Goal: Information Seeking & Learning: Check status

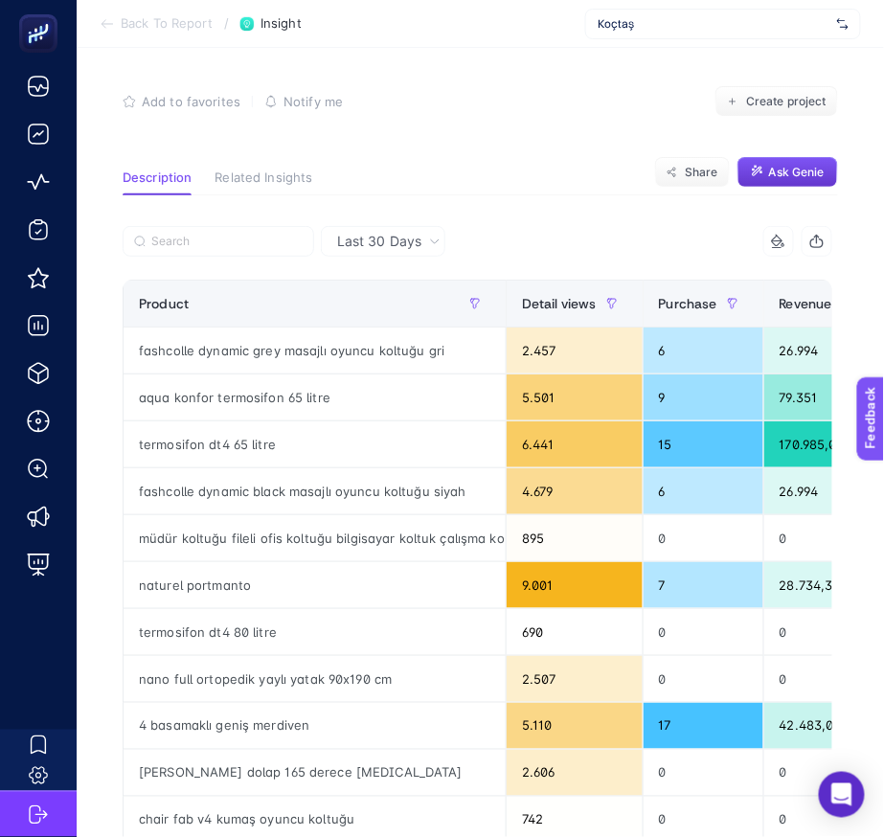
click at [802, 179] on span "Ask Genie" at bounding box center [797, 172] width 56 height 15
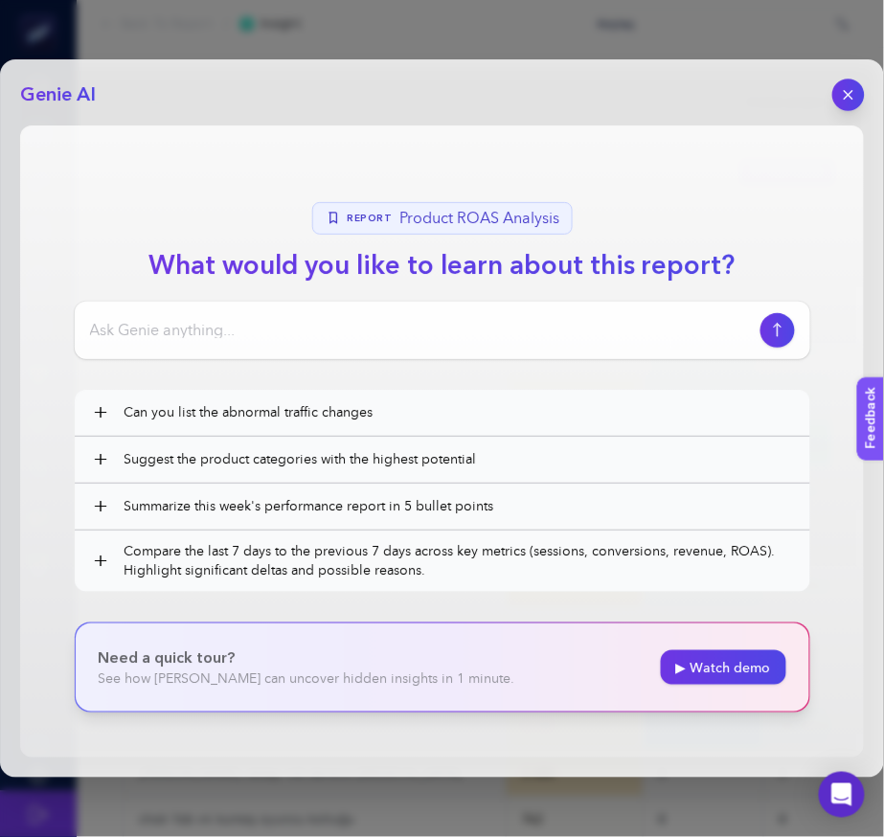
click at [839, 90] on button "button" at bounding box center [848, 95] width 33 height 33
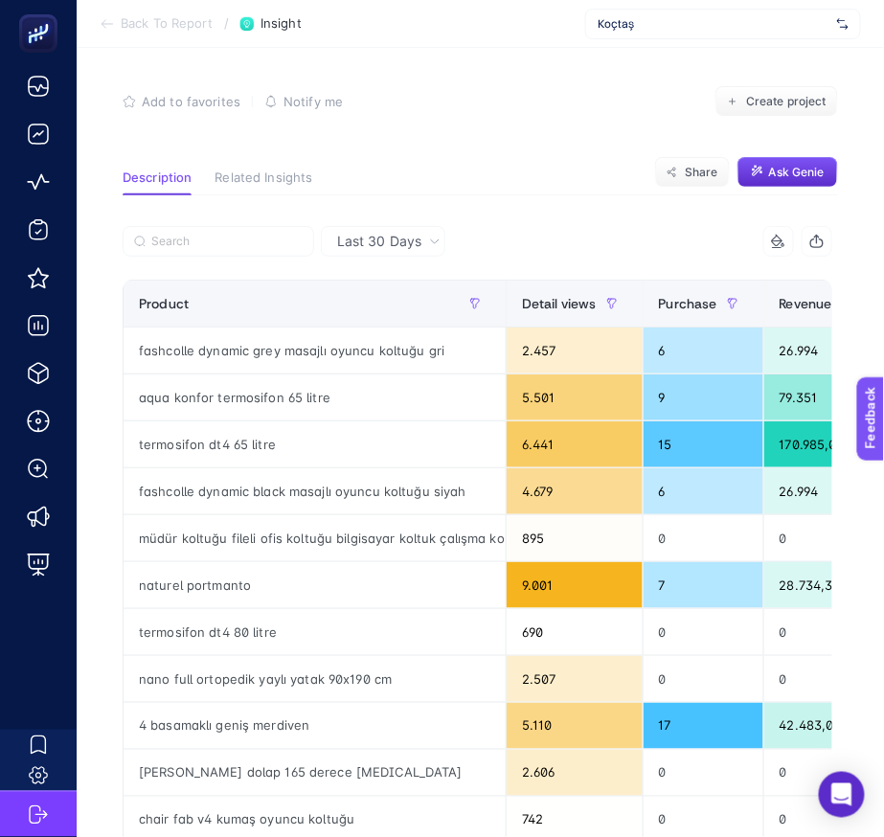
click at [694, 18] on span "Koçtaş" at bounding box center [714, 23] width 232 height 15
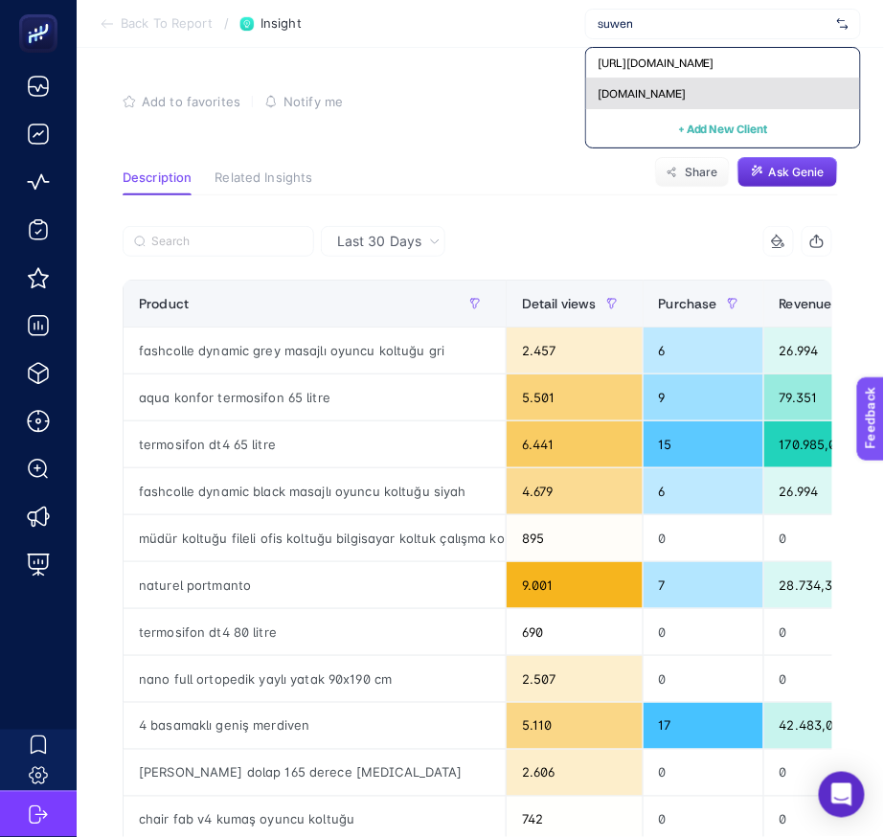
type input "suwen"
click at [634, 86] on span "[DOMAIN_NAME]" at bounding box center [642, 93] width 88 height 15
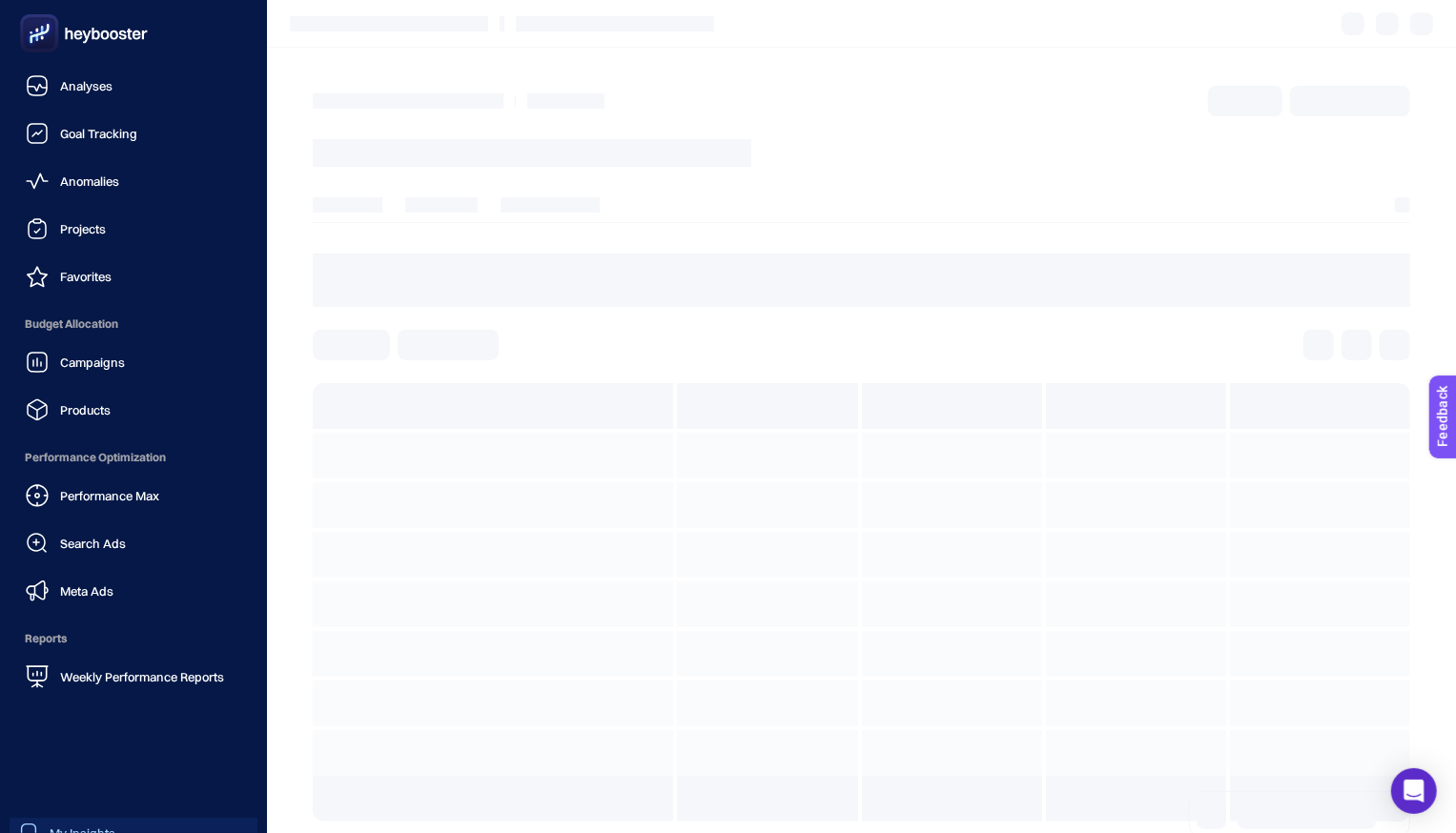
click at [106, 826] on span "My Insights" at bounding box center [83, 833] width 66 height 15
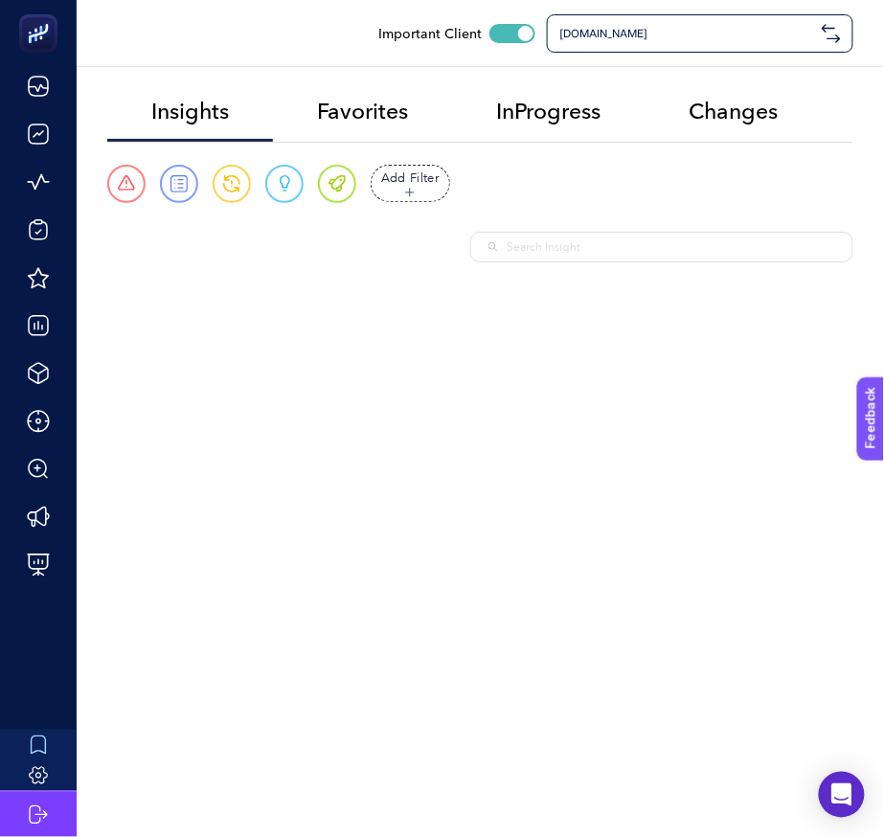
click at [585, 261] on div at bounding box center [661, 247] width 383 height 31
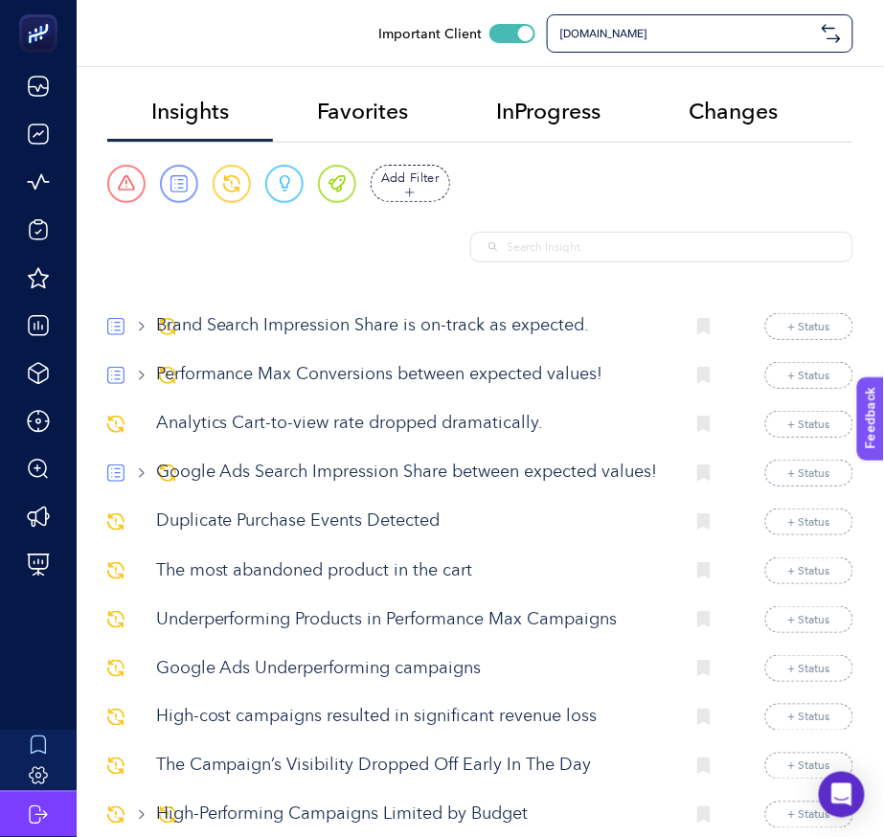
paste input "Campaign Details of All Channels"
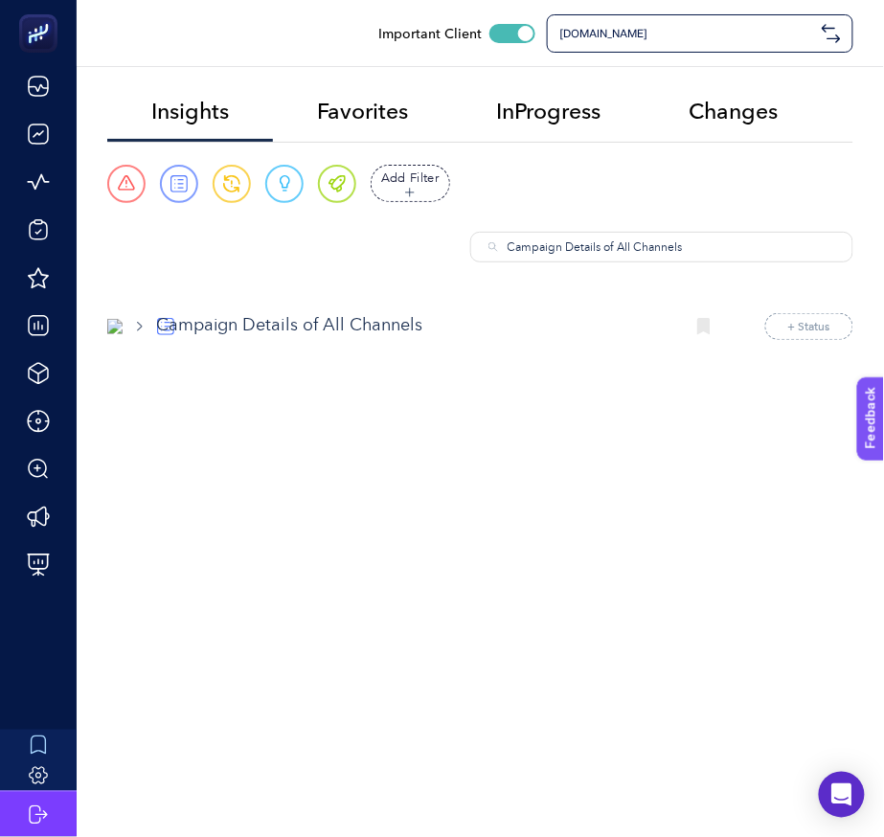
type input "Campaign Details of All Channels"
click at [341, 325] on p "Campaign Details of All Channels" at bounding box center [412, 326] width 513 height 26
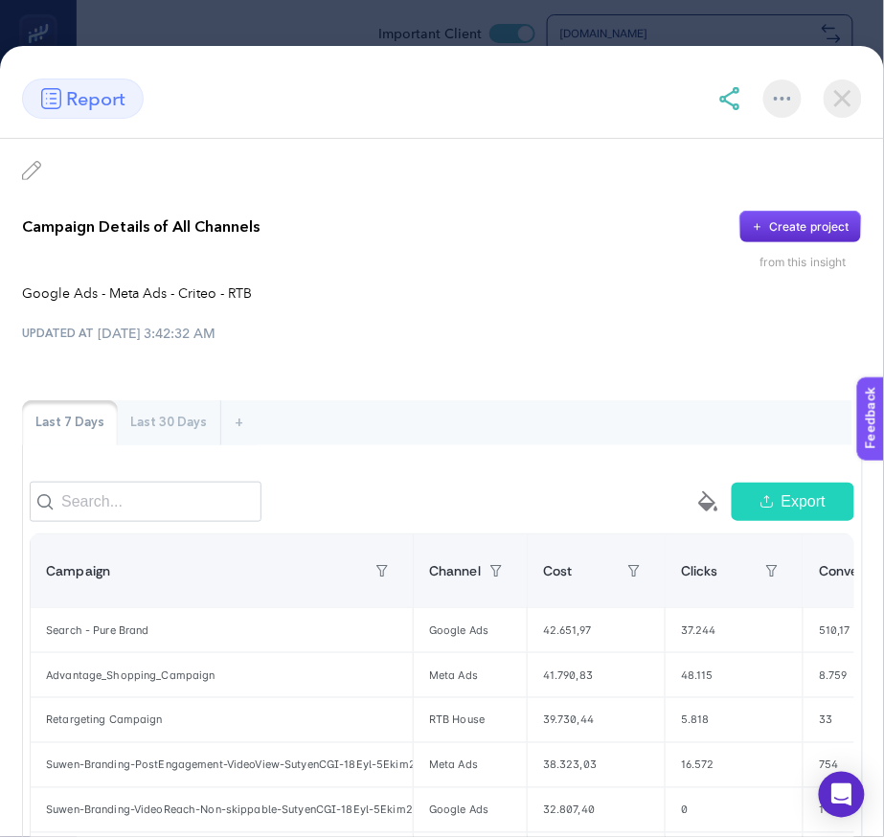
click at [841, 91] on img at bounding box center [843, 99] width 38 height 38
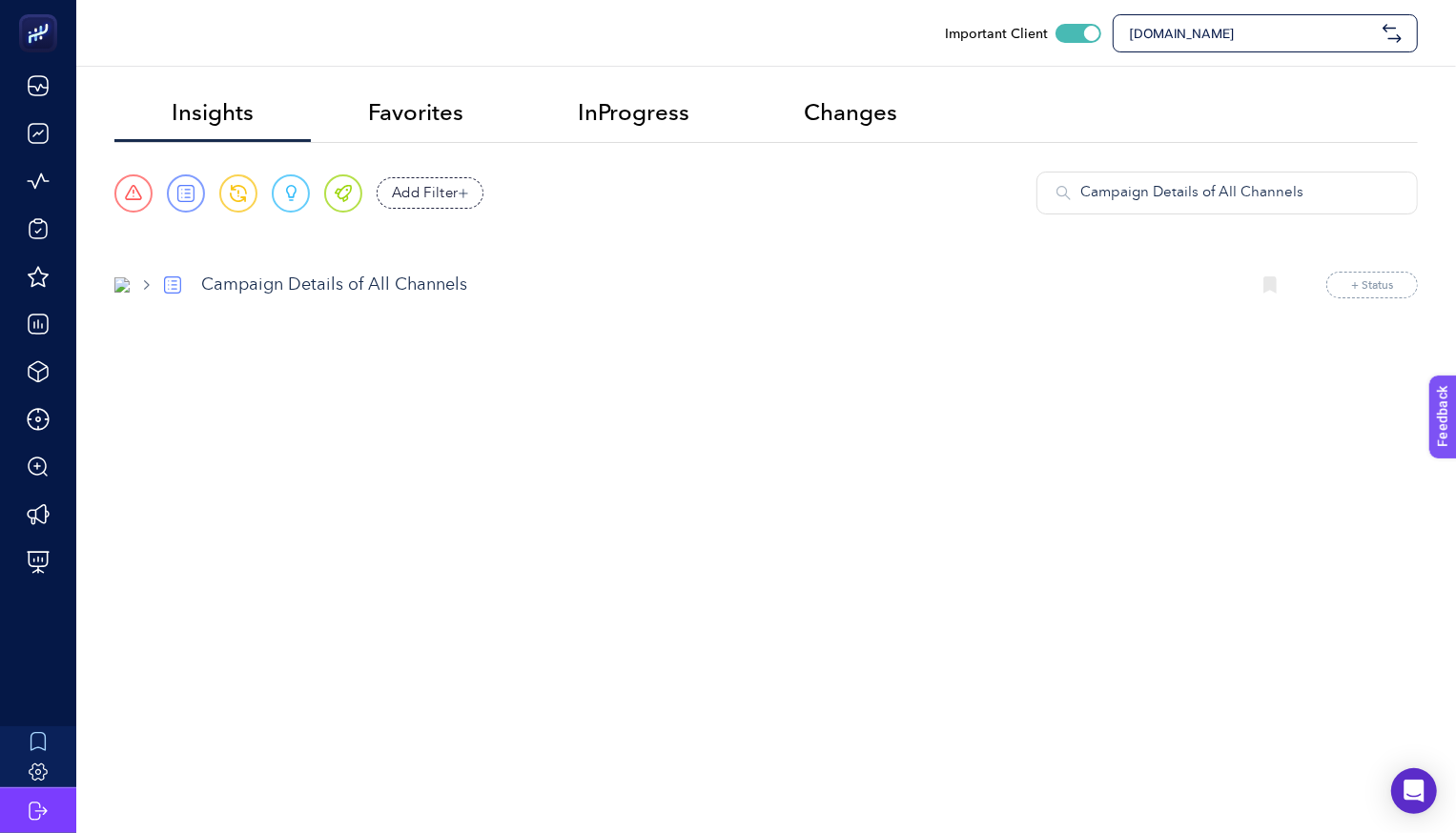
click at [879, 36] on span "[DOMAIN_NAME]" at bounding box center [1251, 33] width 246 height 19
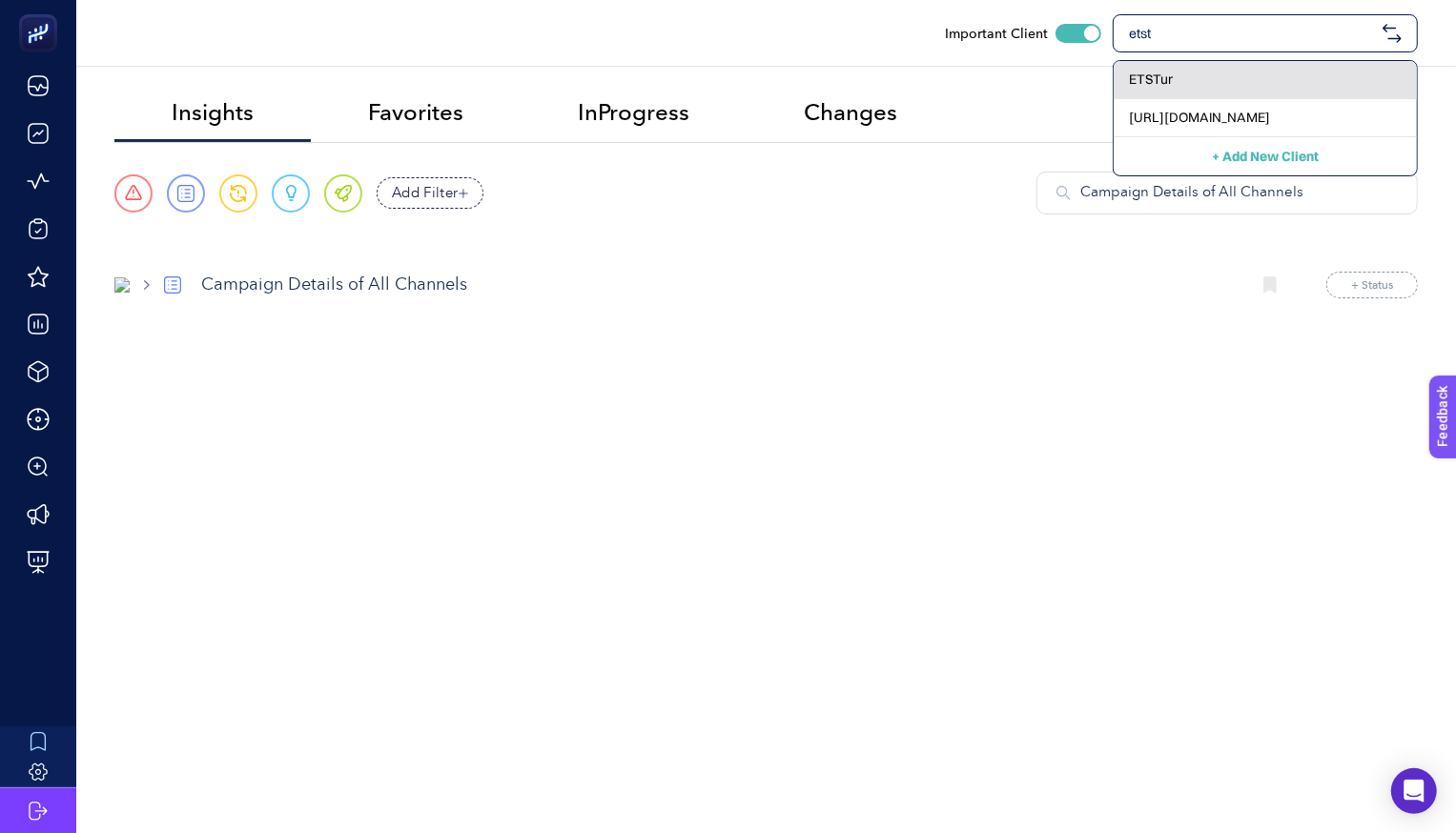
type input "etst"
click at [879, 66] on div "ETSTur" at bounding box center [1265, 80] width 304 height 38
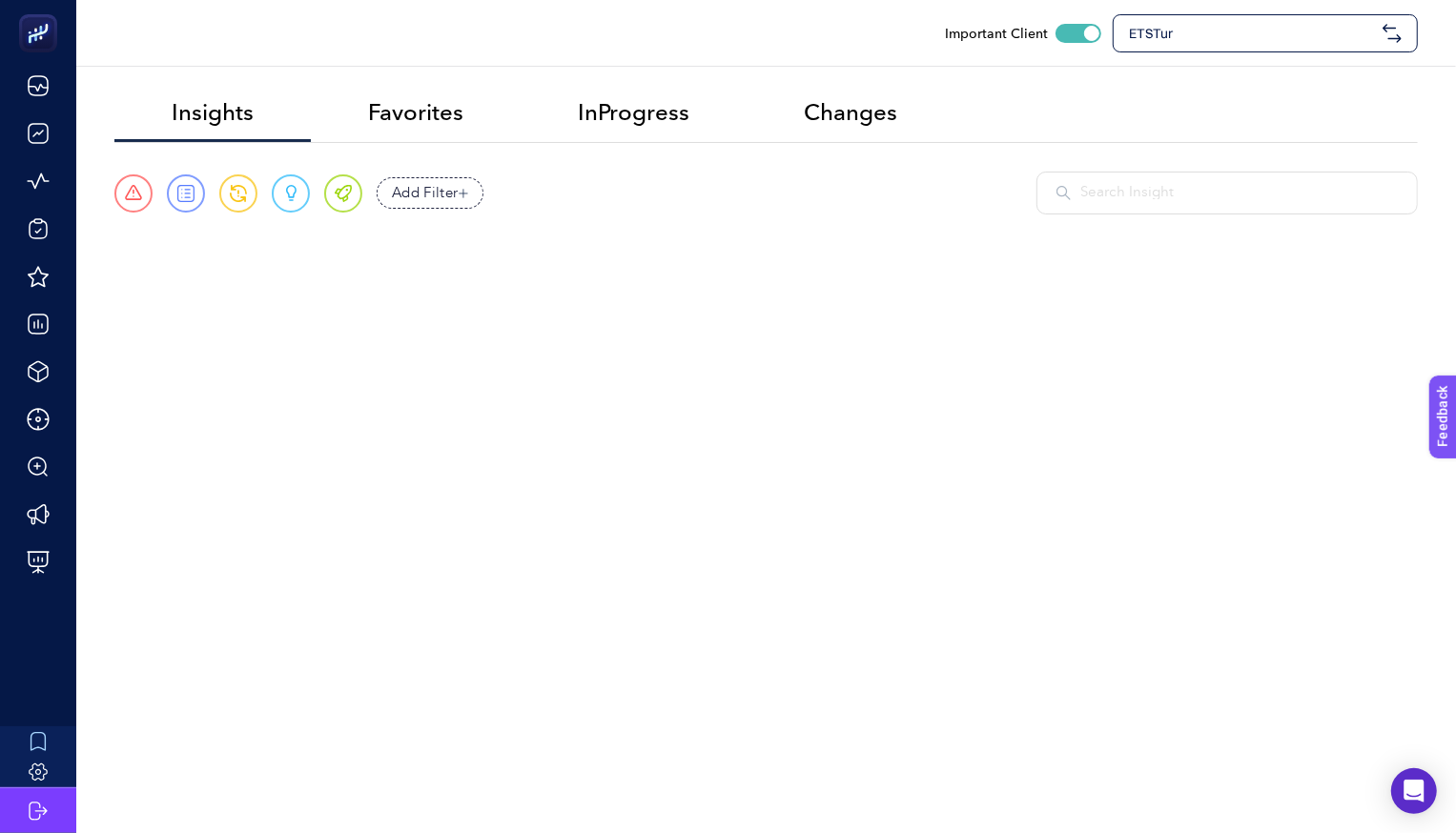
click at [879, 218] on section "Urgent Report Warning Opportunity Perfect Add Filter Fields 0 Package Package D…" at bounding box center [765, 207] width 1303 height 72
click at [879, 199] on input "text" at bounding box center [1238, 193] width 317 height 22
paste input "Campaign Details of All Channels"
type input "Campaign Details of All Channels"
click at [302, 277] on p "Campaign Details of All Channels" at bounding box center [692, 286] width 1085 height 26
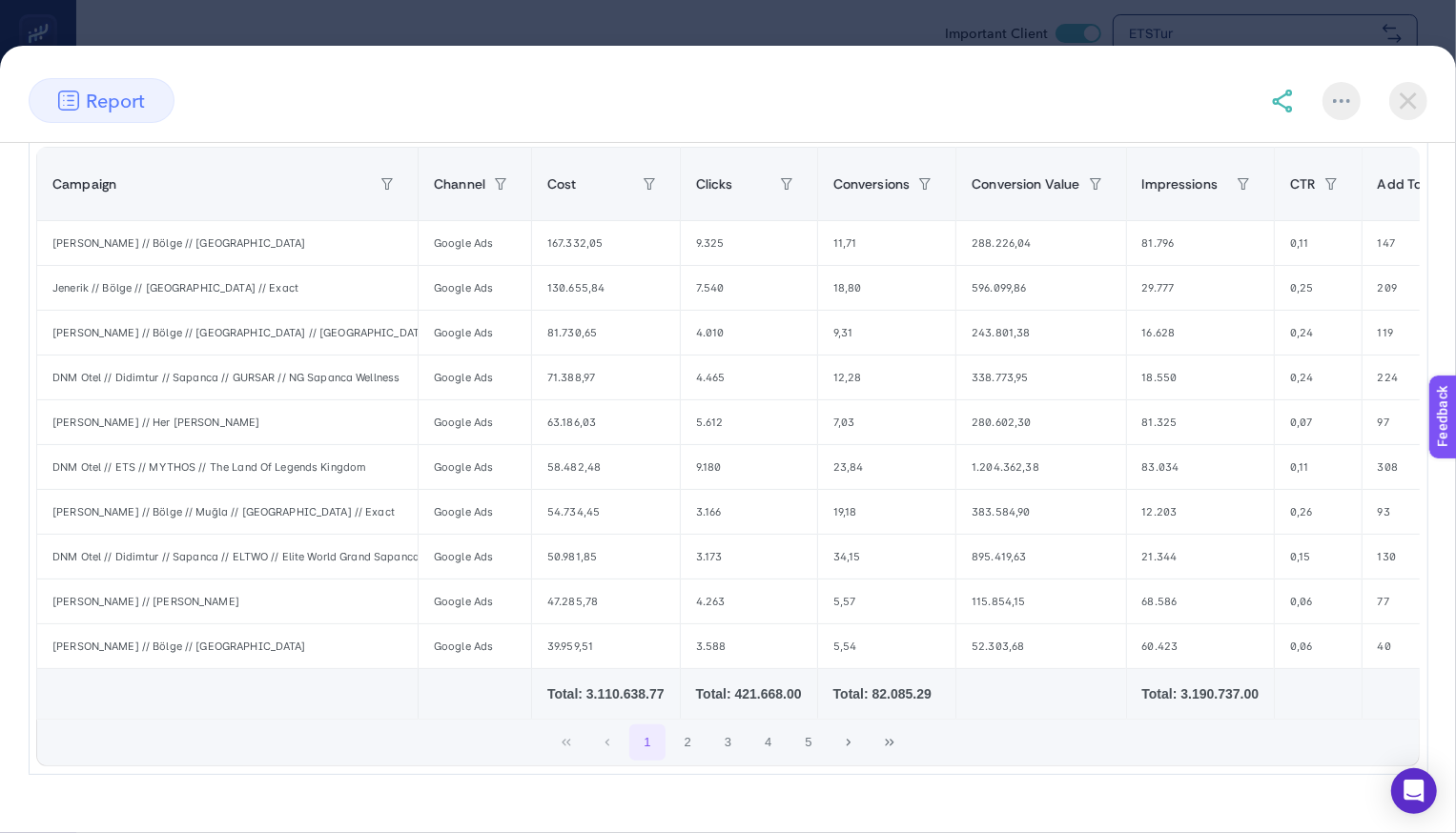
scroll to position [419, 0]
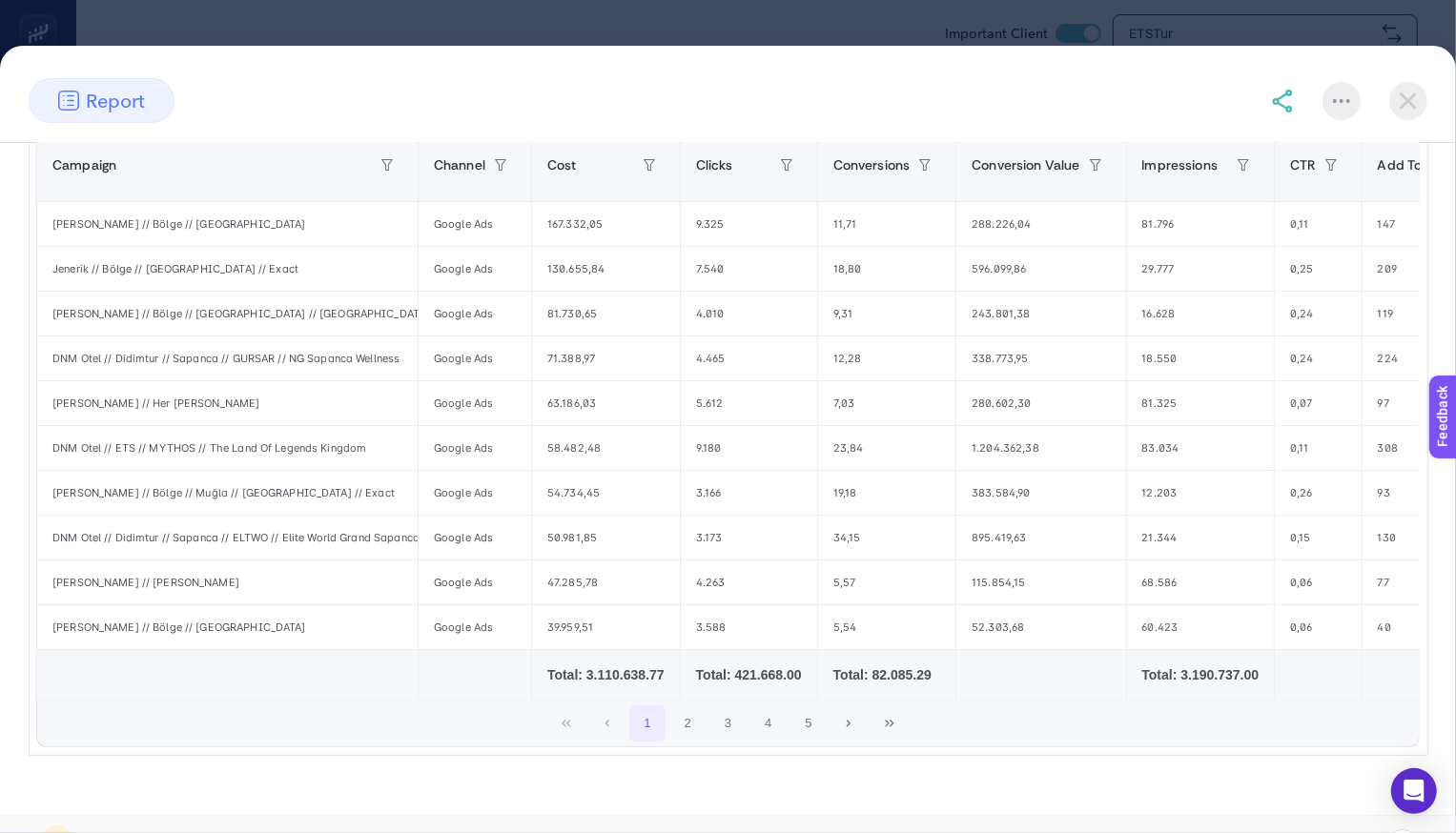
click at [879, 95] on img at bounding box center [1408, 101] width 38 height 38
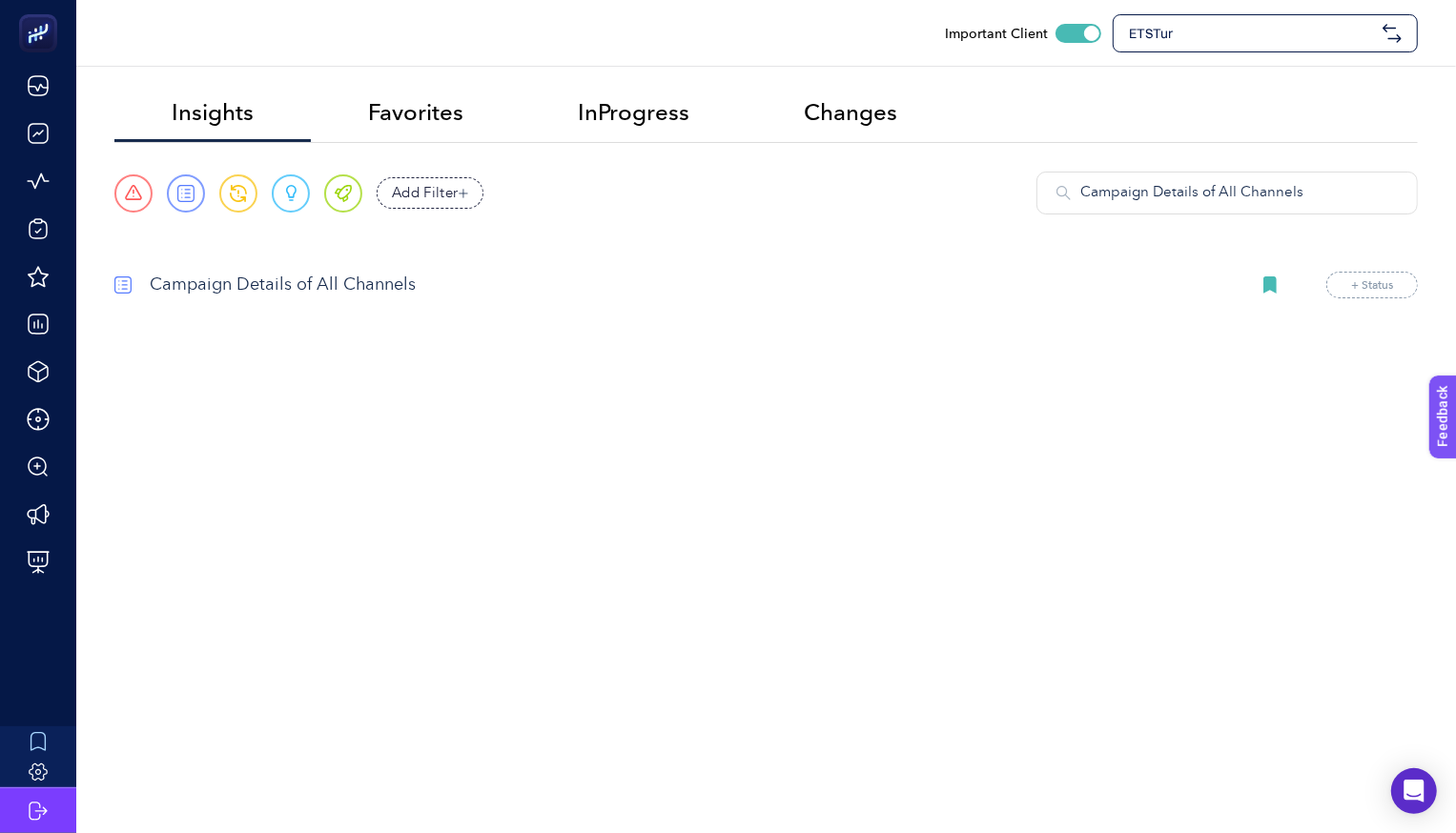
click at [879, 46] on div "ETSTur" at bounding box center [1265, 33] width 306 height 38
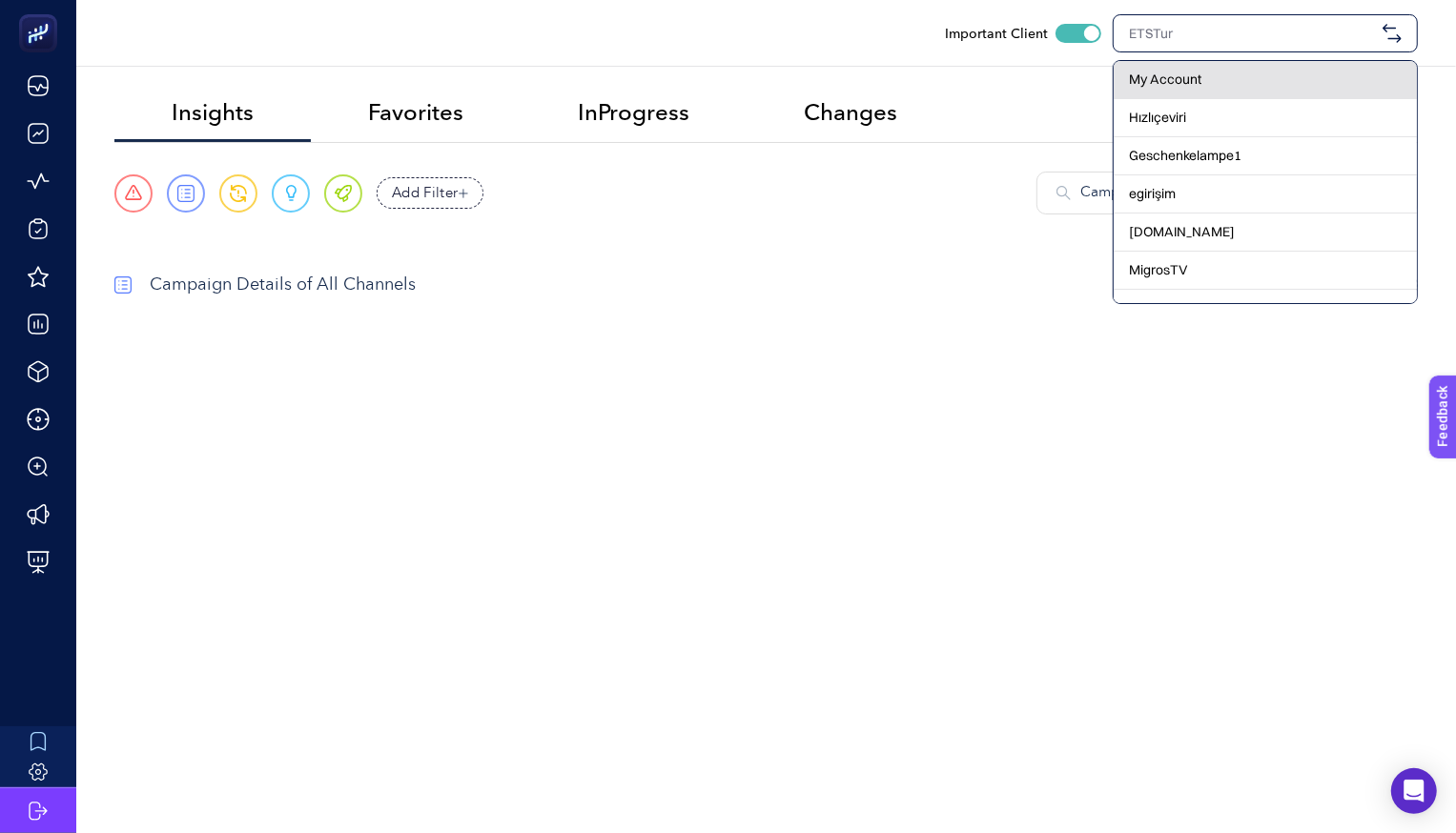
click at [879, 70] on span "My Account" at bounding box center [1164, 79] width 73 height 19
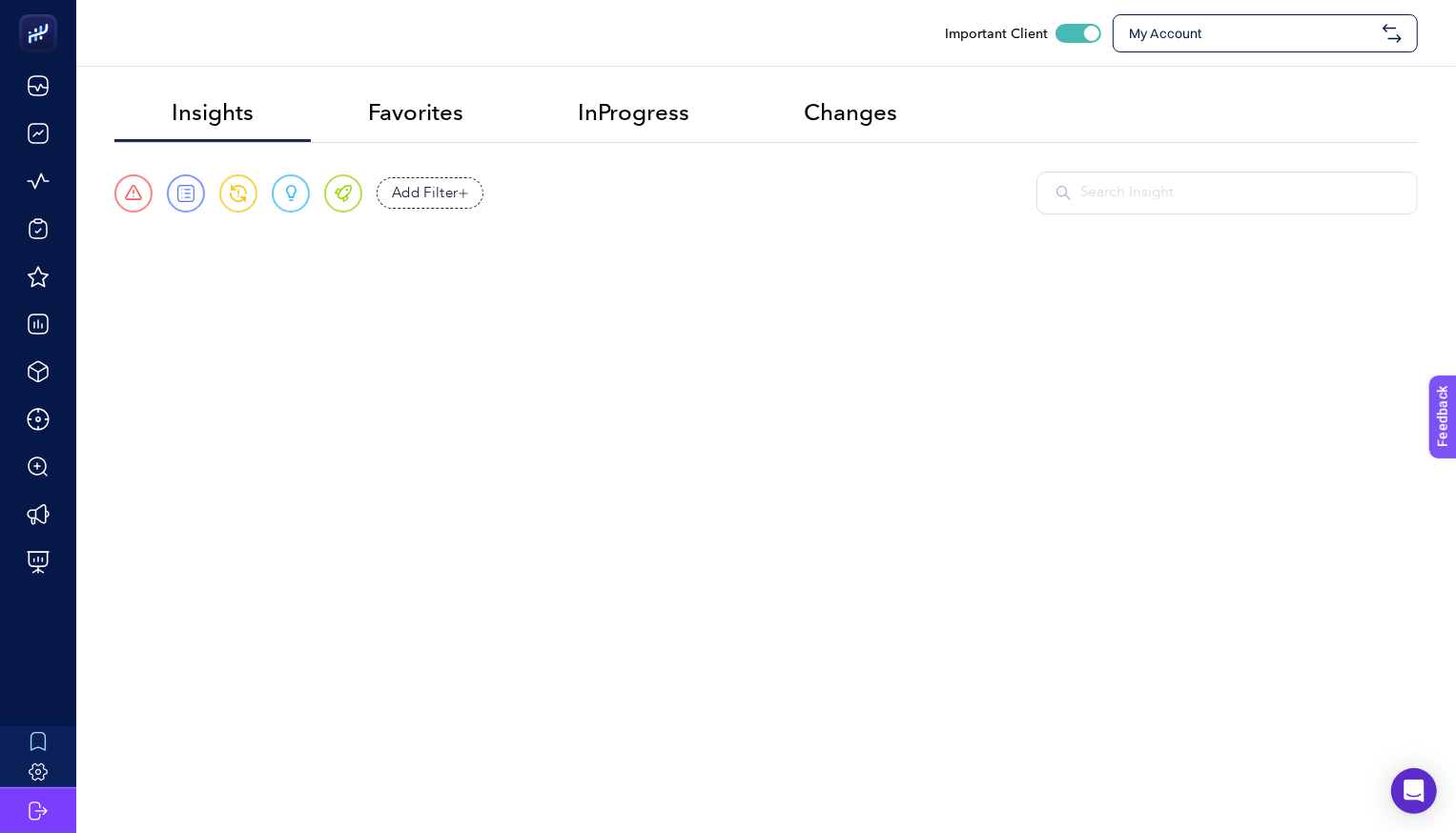
click at [879, 193] on input "text" at bounding box center [1238, 193] width 317 height 22
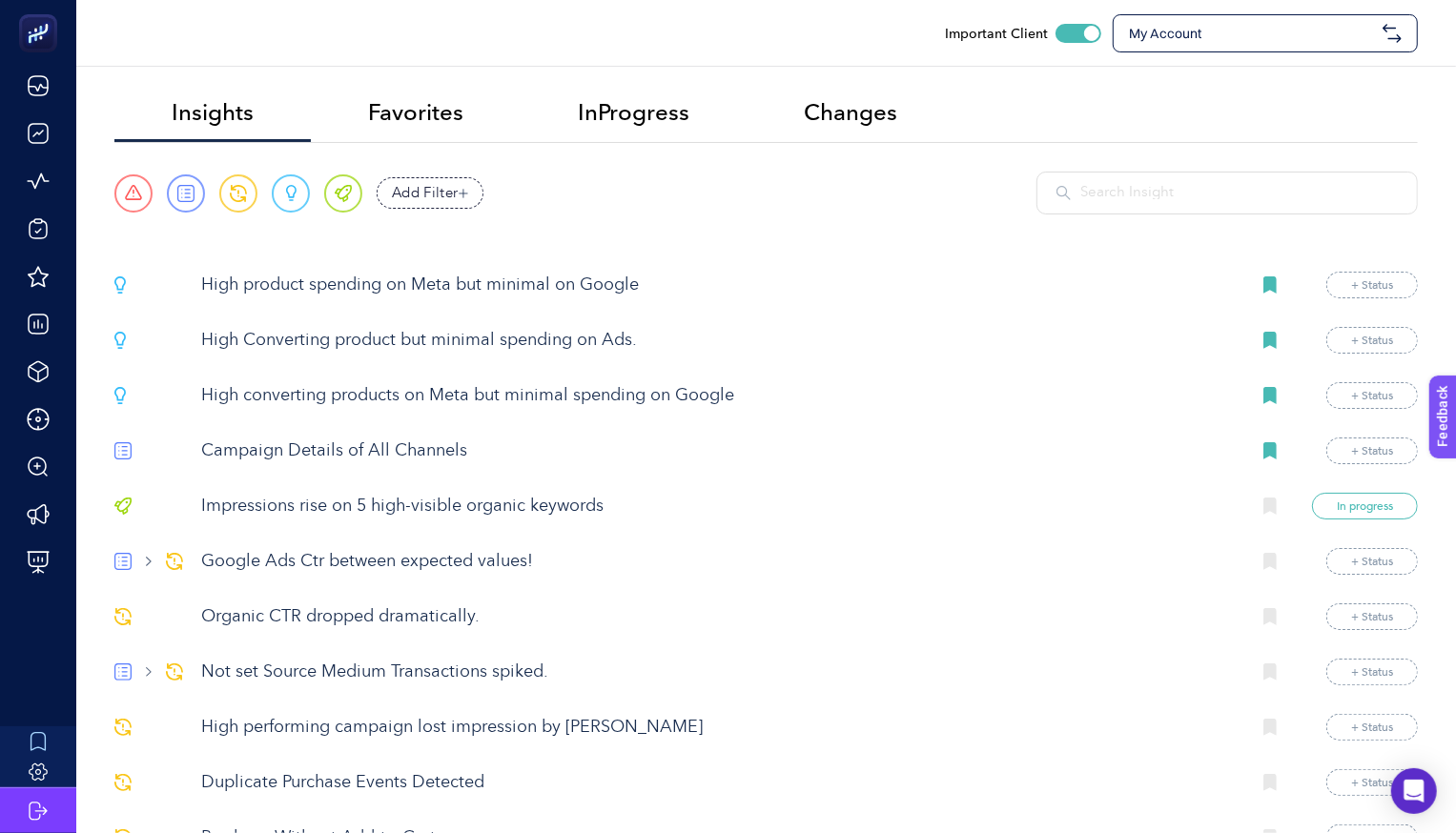
paste input "Campaign Details of All Channels"
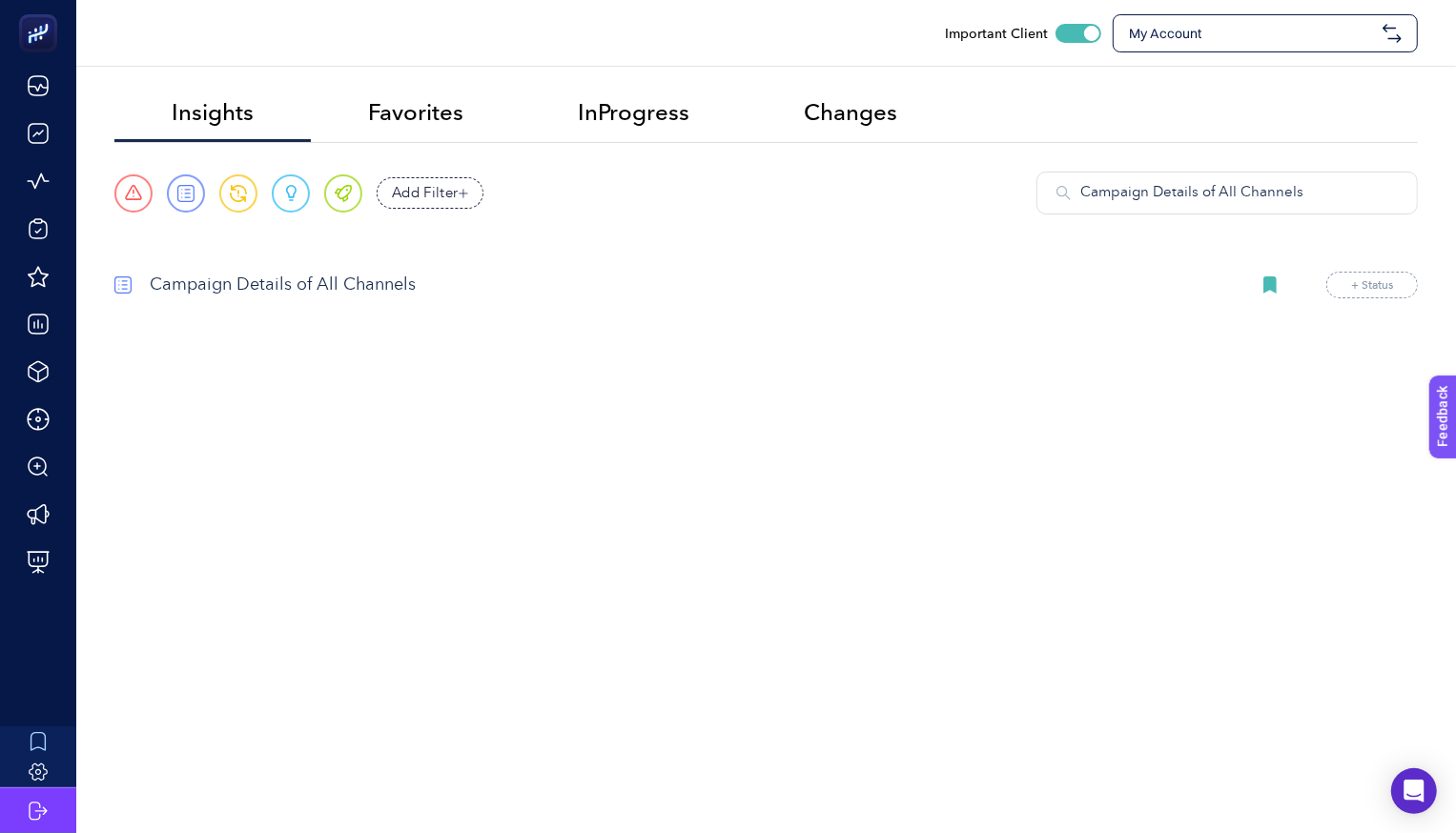
type input "Campaign Details of All Channels"
click at [269, 279] on p "Campaign Details of All Channels" at bounding box center [692, 286] width 1085 height 26
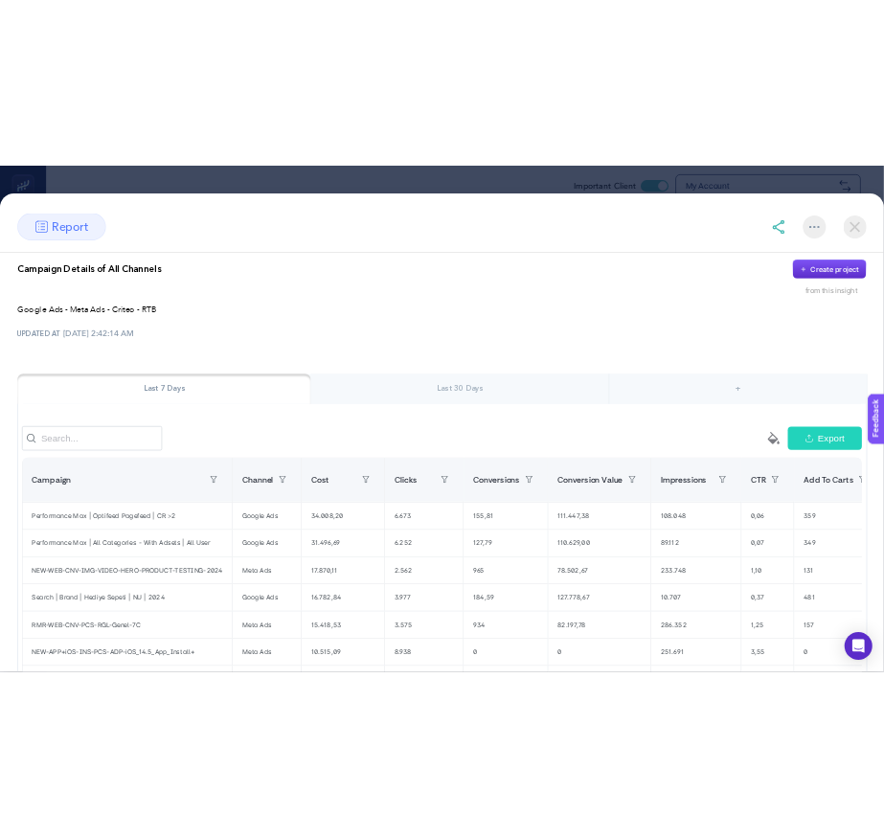
scroll to position [0, 0]
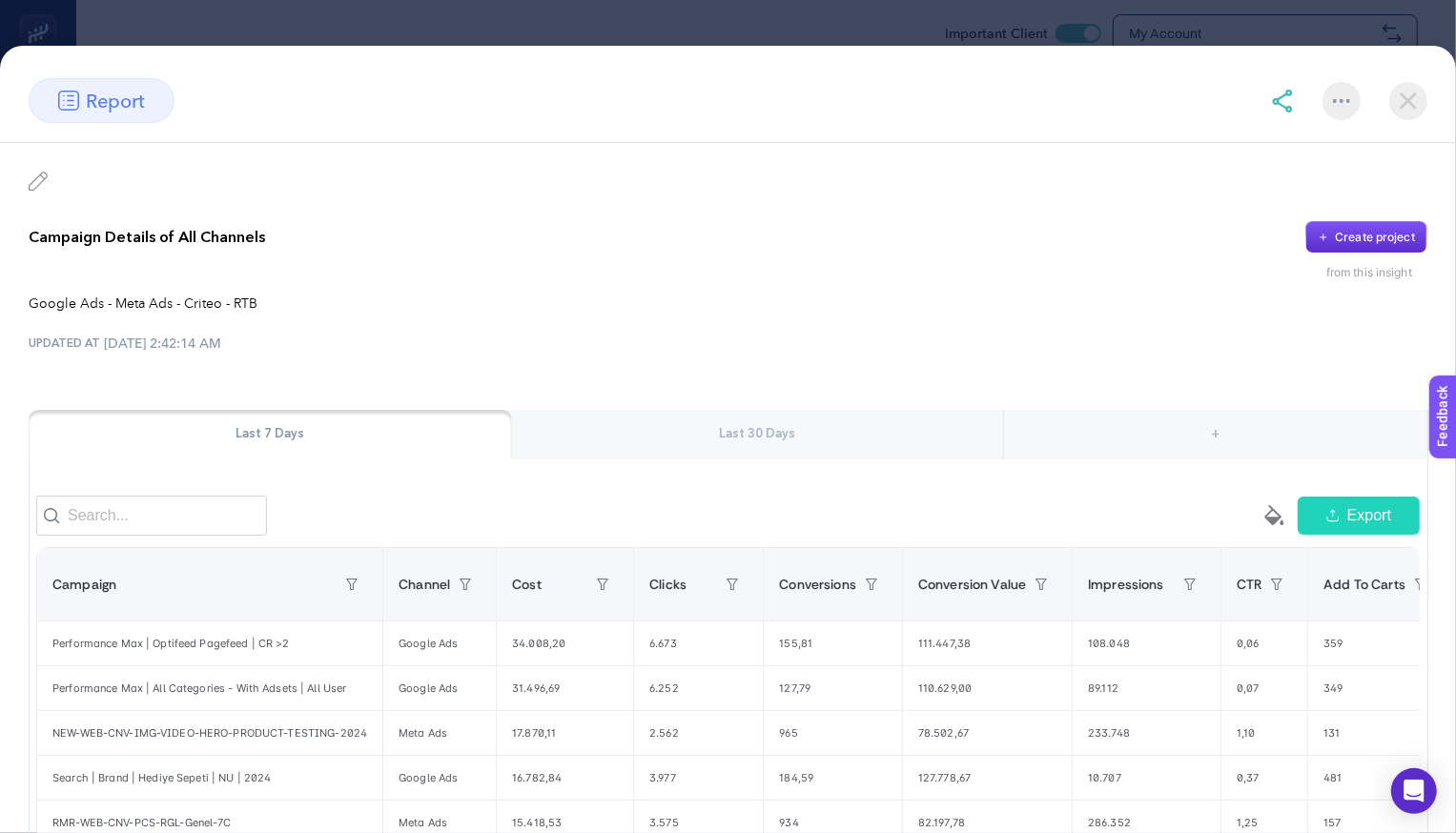
click at [879, 92] on img at bounding box center [1408, 101] width 38 height 38
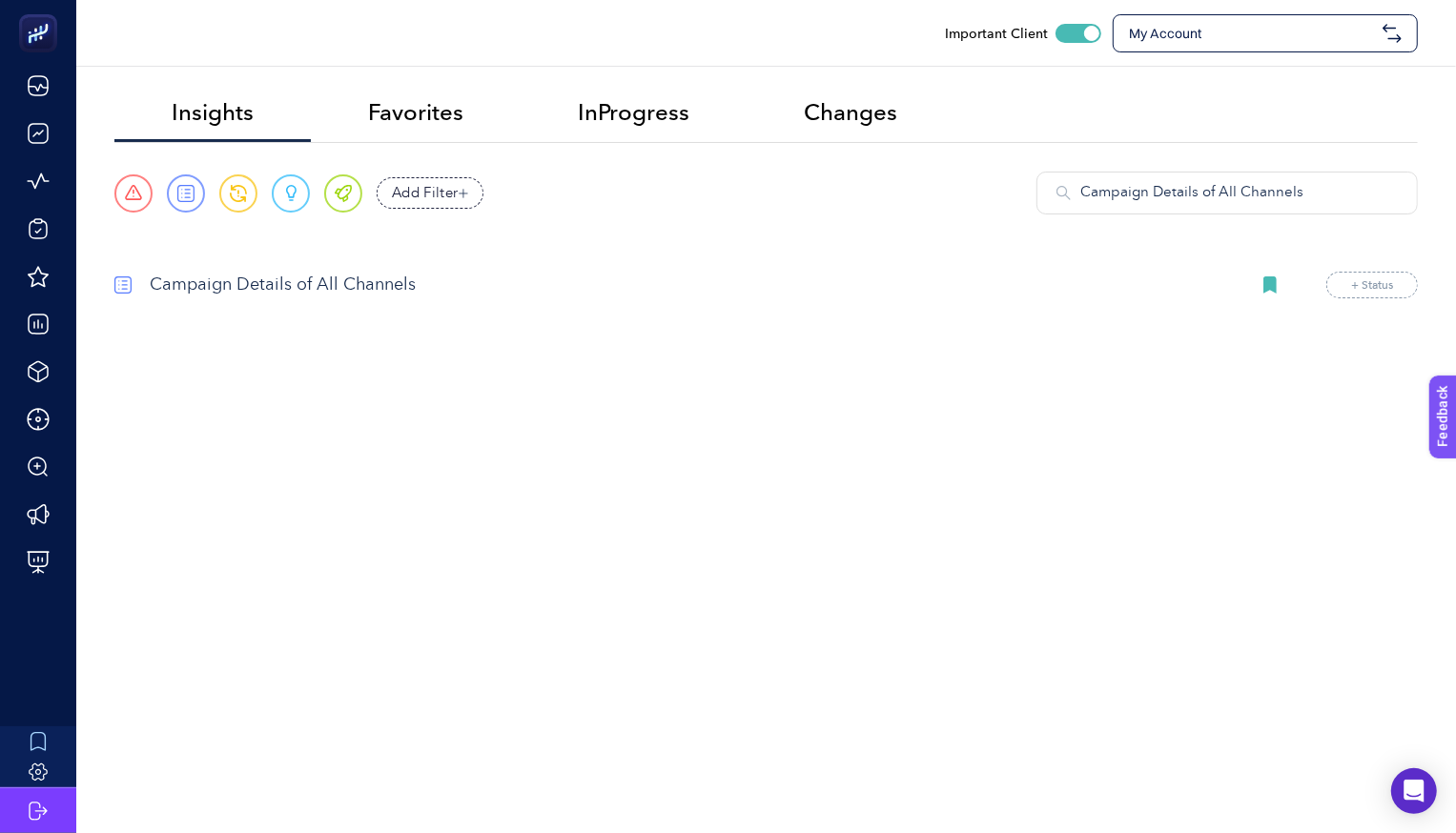
click at [848, 209] on div "Urgent Report Warning Opportunity Perfect Add Filter Campaign Details of All Ch…" at bounding box center [765, 192] width 1303 height 43
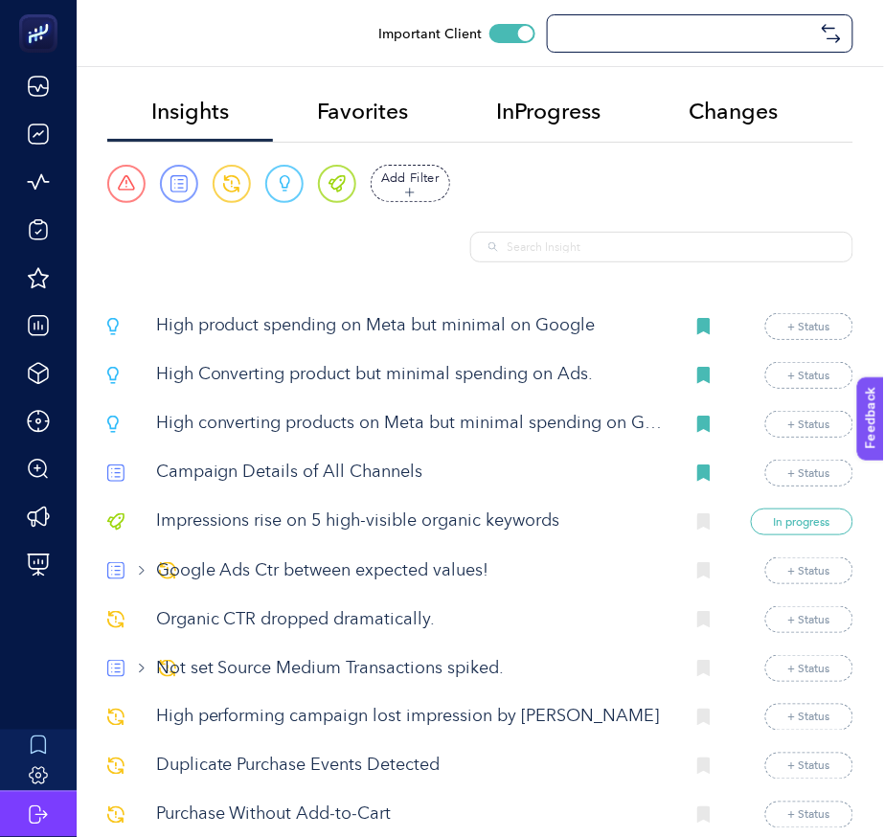
checkbox input "true"
click at [720, 240] on input "text" at bounding box center [672, 247] width 328 height 17
paste input "ign Details o"
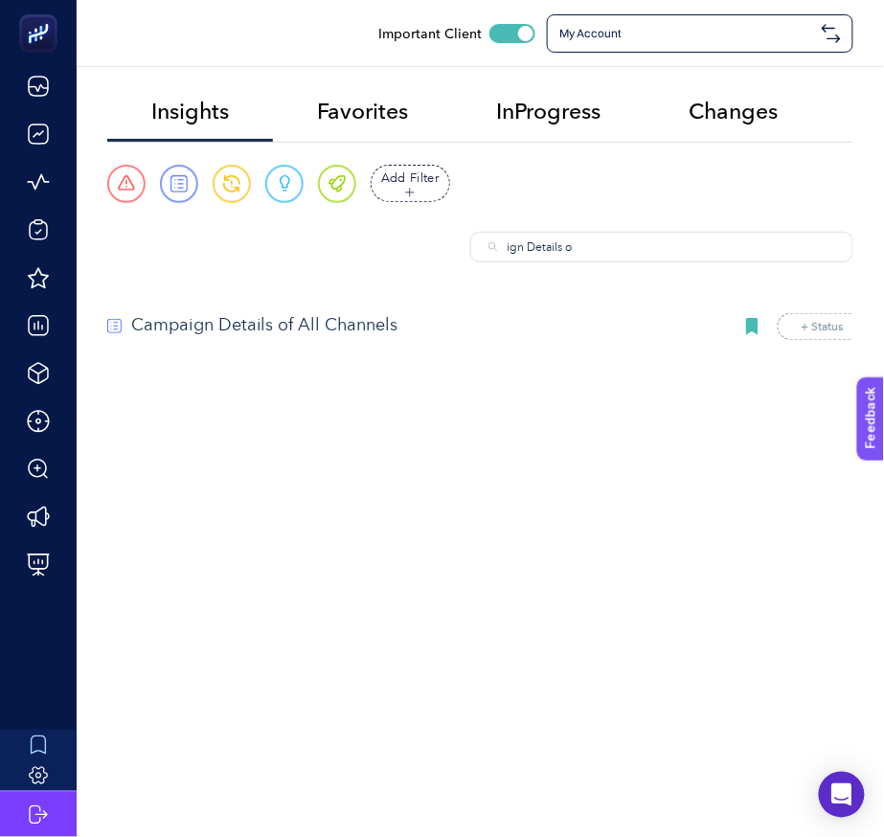
type input "ign Details o"
click at [360, 324] on p "Campaign Details of All Channels" at bounding box center [424, 326] width 586 height 26
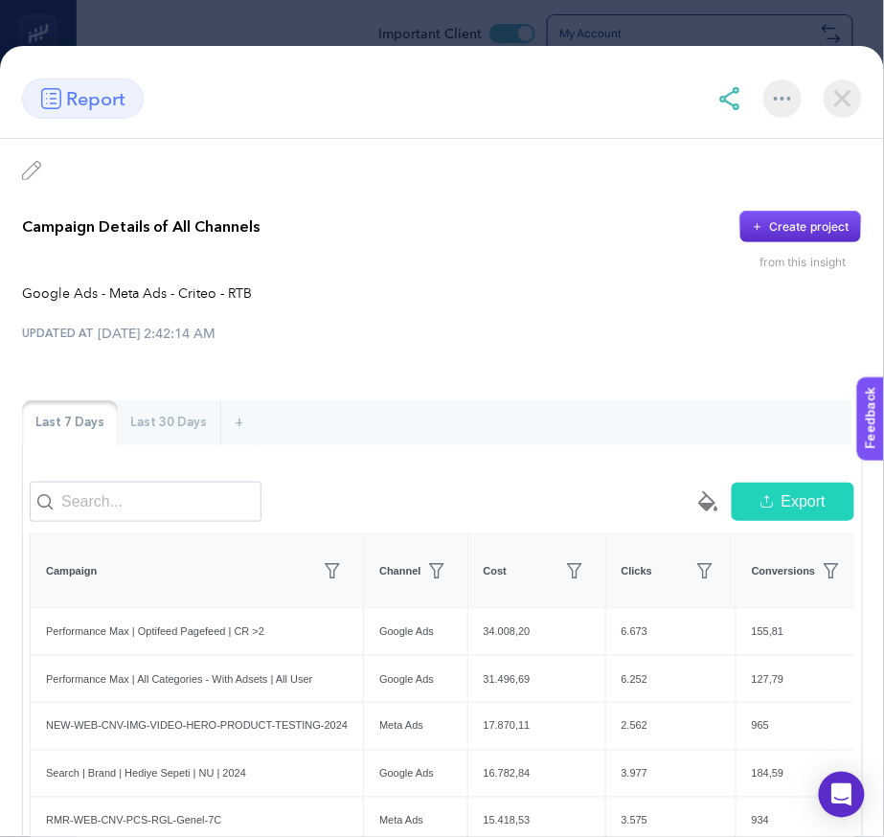
click at [850, 91] on img at bounding box center [843, 99] width 38 height 38
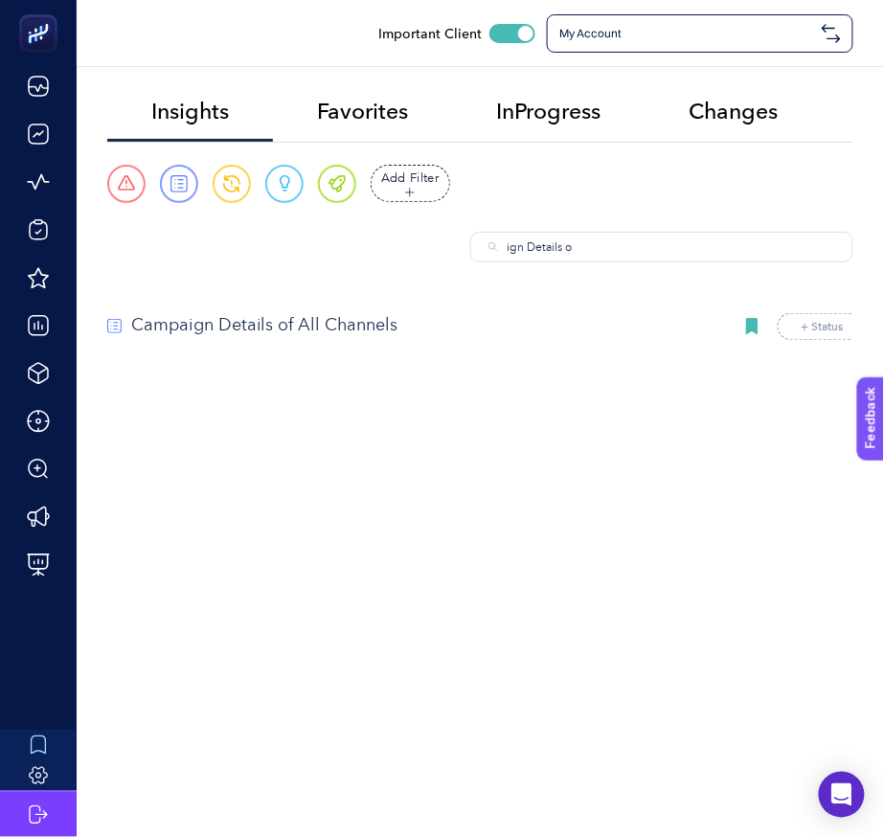
click at [695, 39] on span "My Account" at bounding box center [686, 33] width 255 height 15
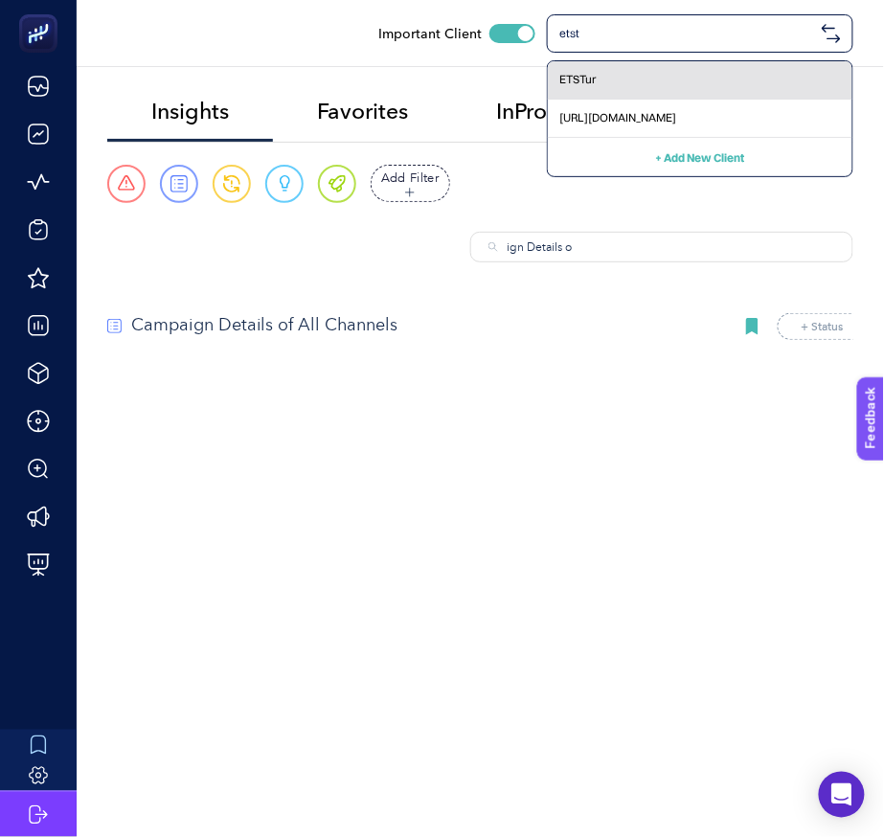
type input "etst"
click at [581, 88] on div "ETSTur" at bounding box center [700, 80] width 305 height 38
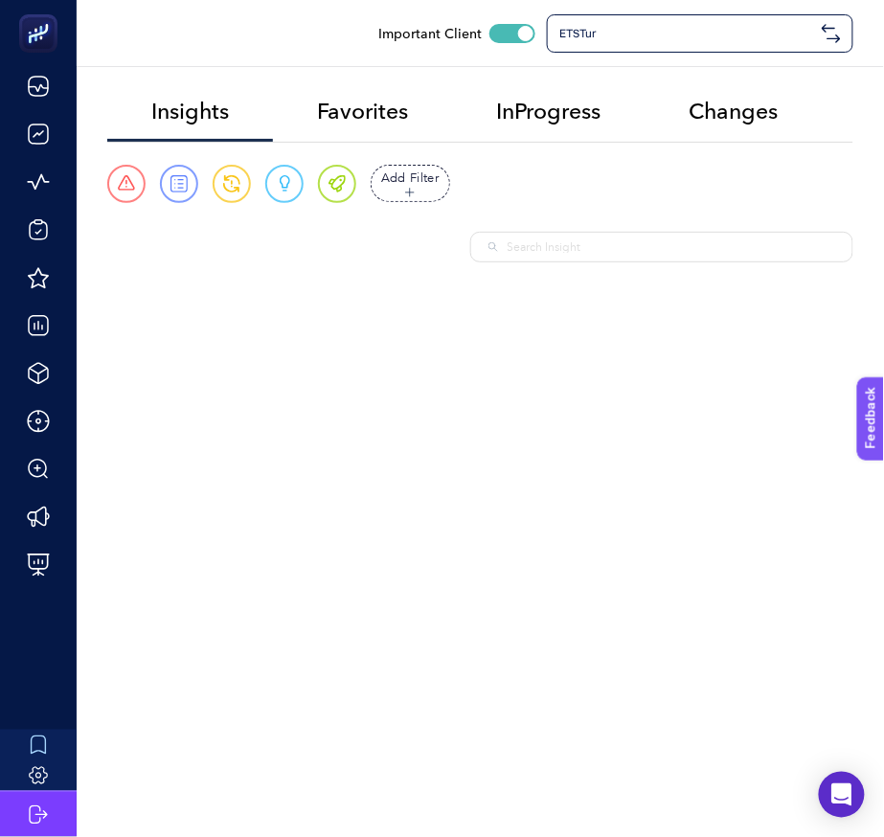
click at [555, 250] on input "text" at bounding box center [672, 247] width 328 height 17
paste input "c"
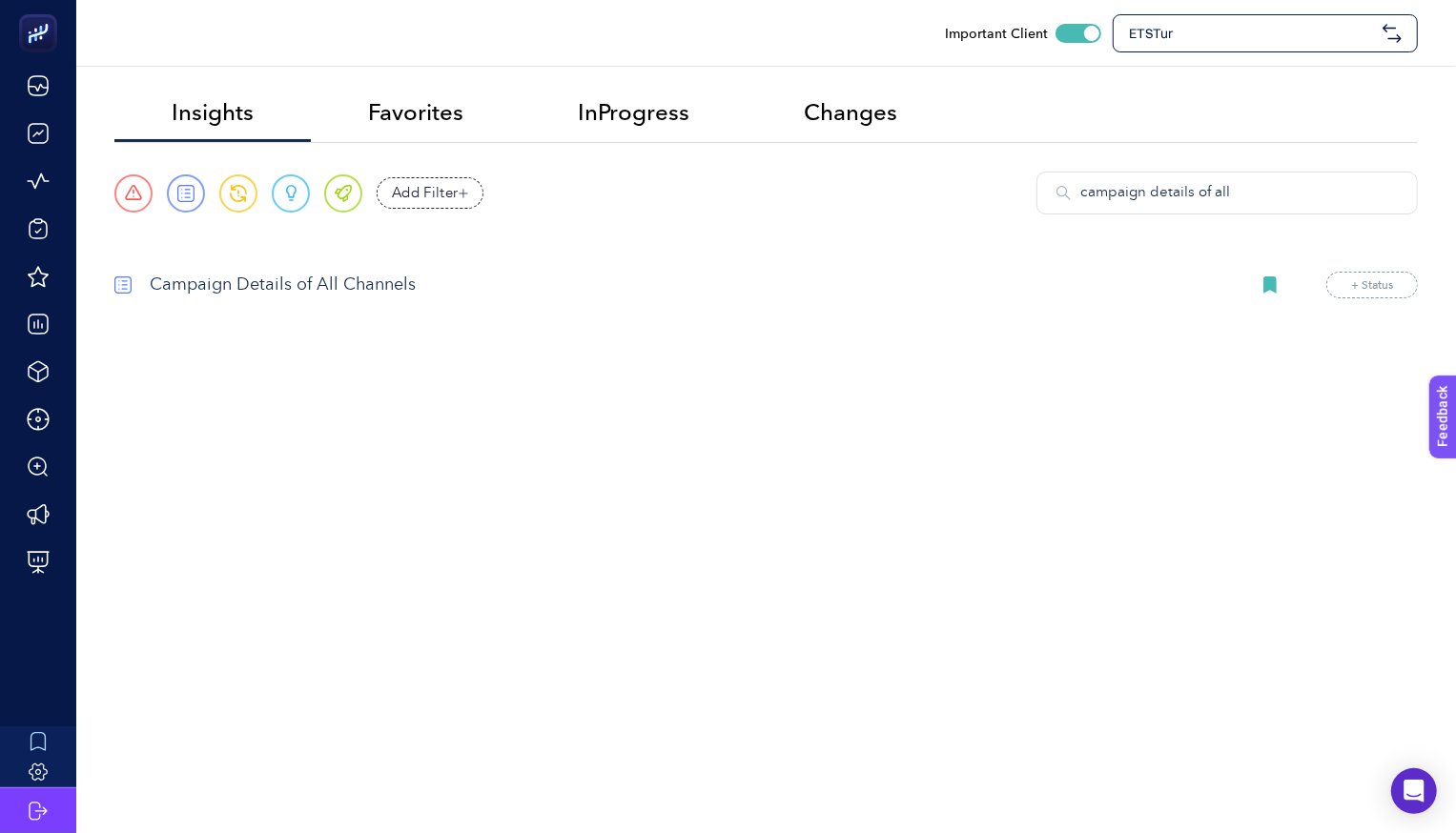
type input "campaign details of all"
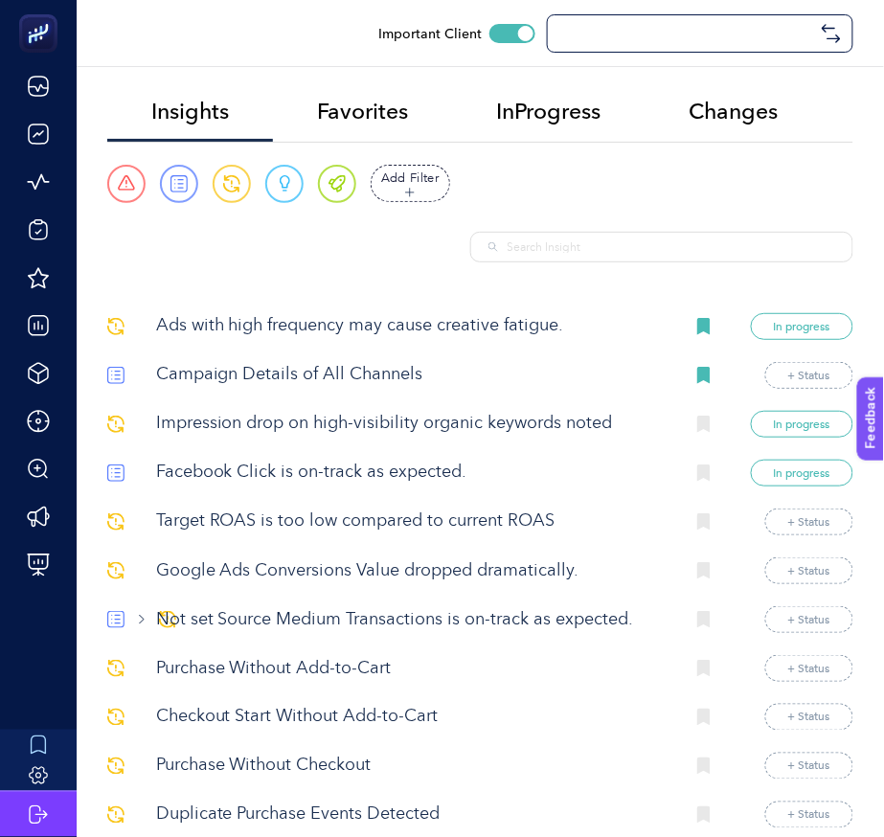
checkbox input "true"
click at [669, 250] on input "text" at bounding box center [672, 247] width 328 height 17
paste input "gn Details of"
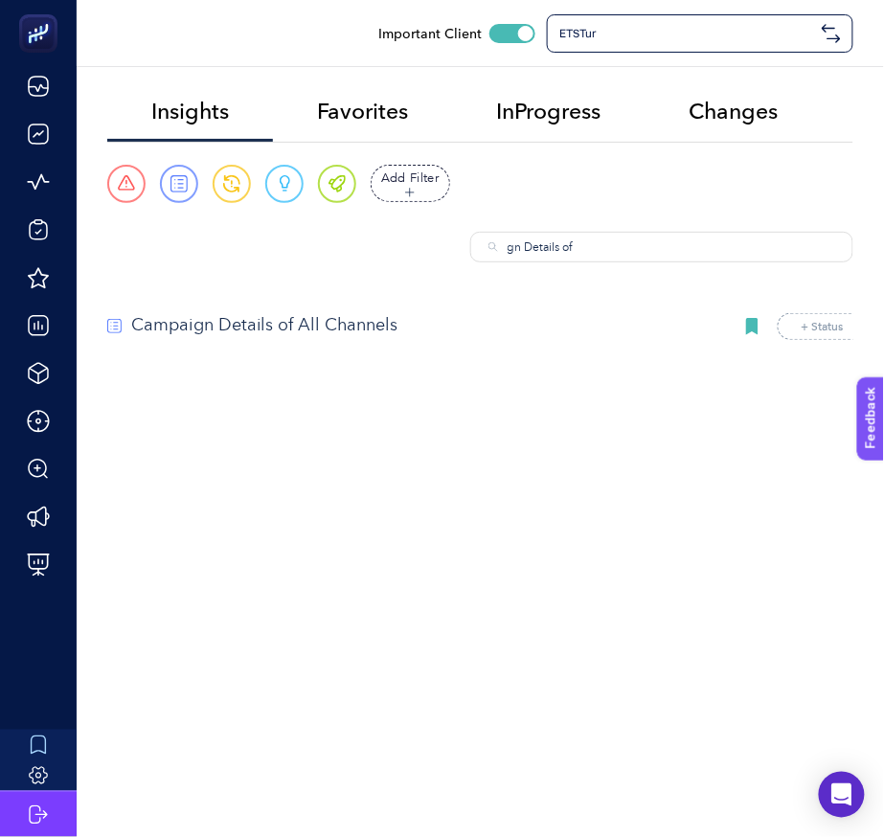
type input "gn Details of"
click at [374, 330] on p "Campaign Details of All Channels" at bounding box center [424, 326] width 586 height 26
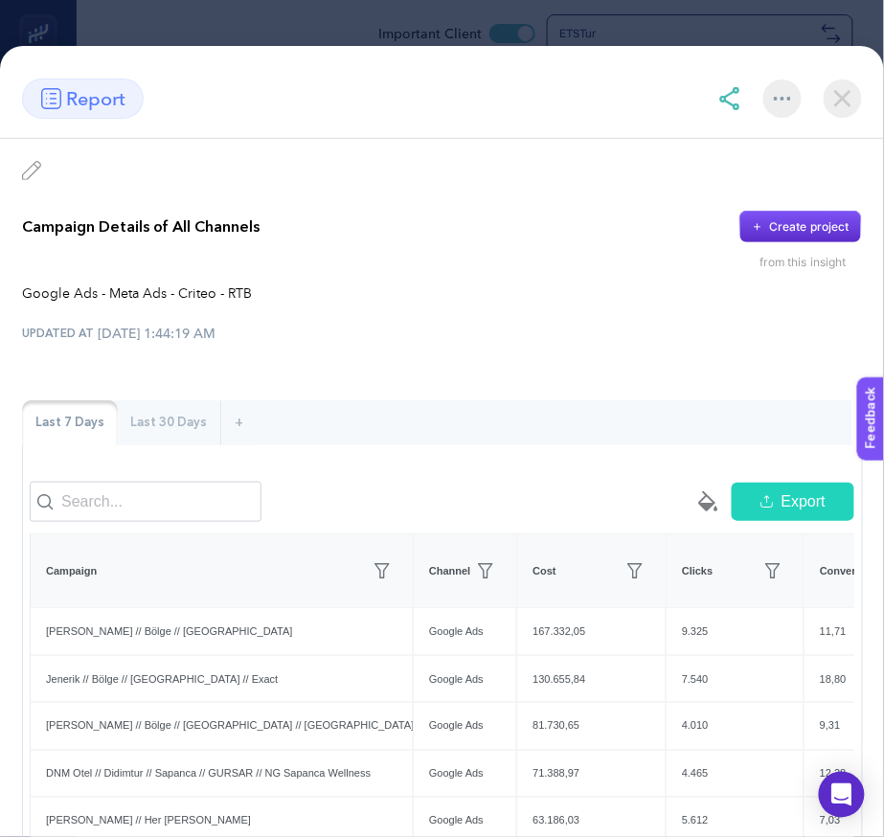
click at [835, 102] on img at bounding box center [843, 99] width 38 height 38
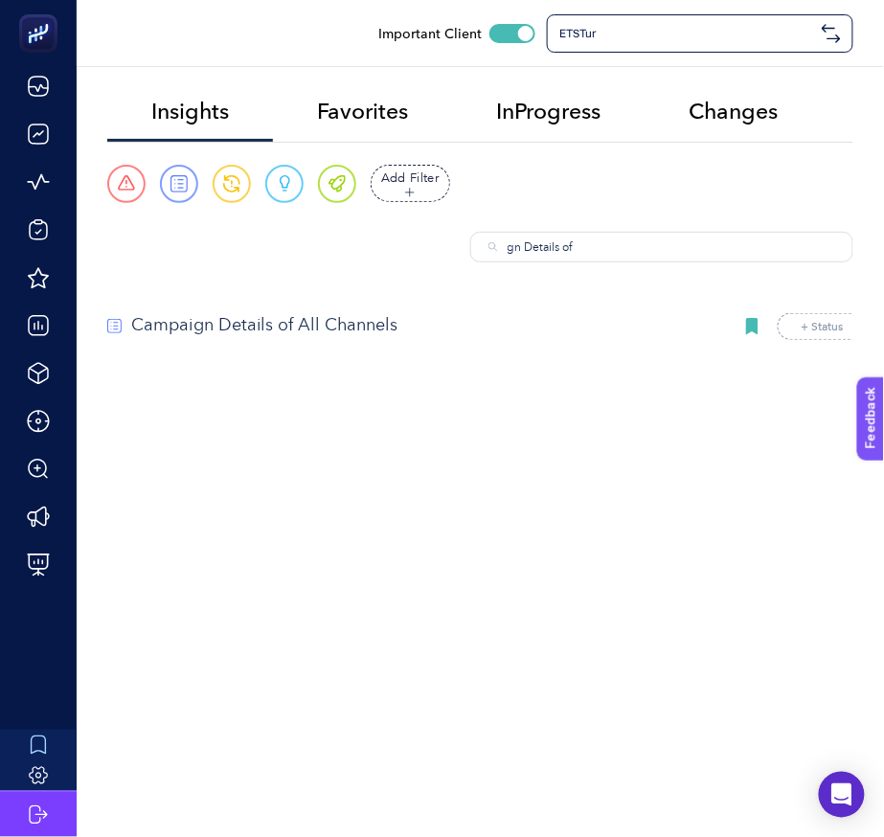
click at [627, 49] on div "ETSTur" at bounding box center [700, 33] width 307 height 38
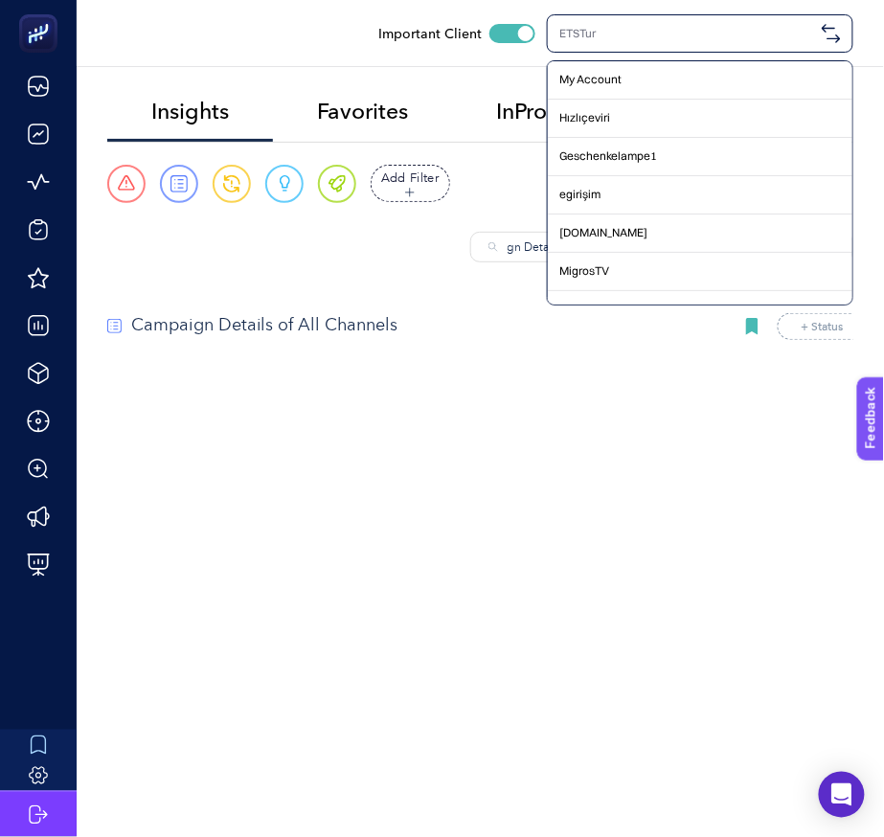
click at [641, 43] on div at bounding box center [700, 33] width 307 height 38
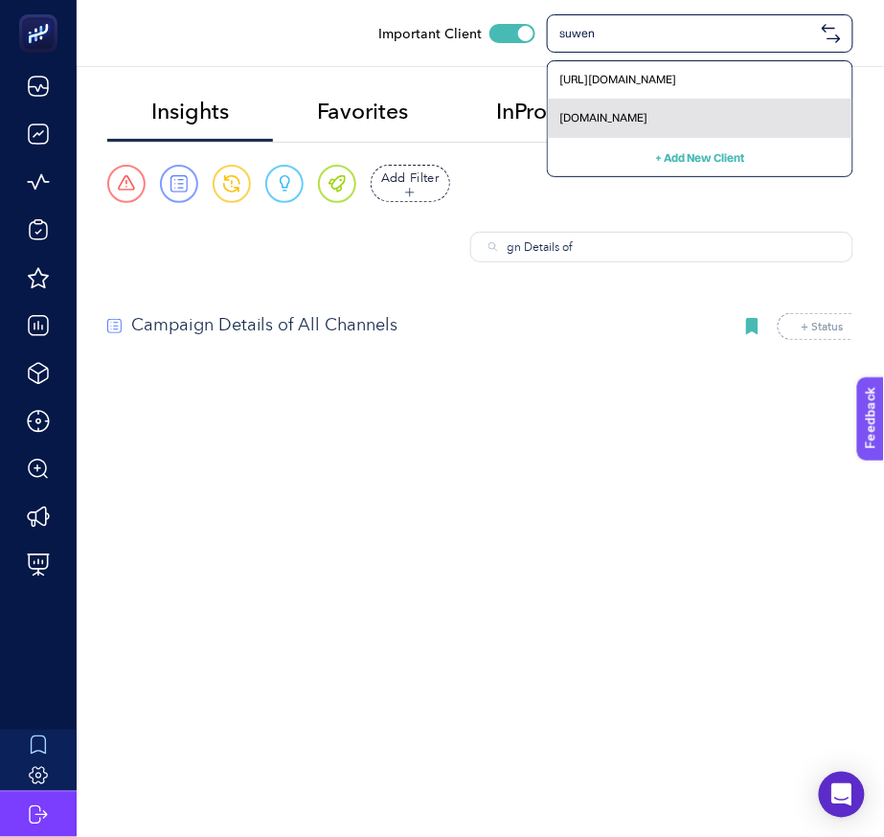
type input "suwen"
click at [590, 104] on div "[DOMAIN_NAME]" at bounding box center [700, 119] width 305 height 38
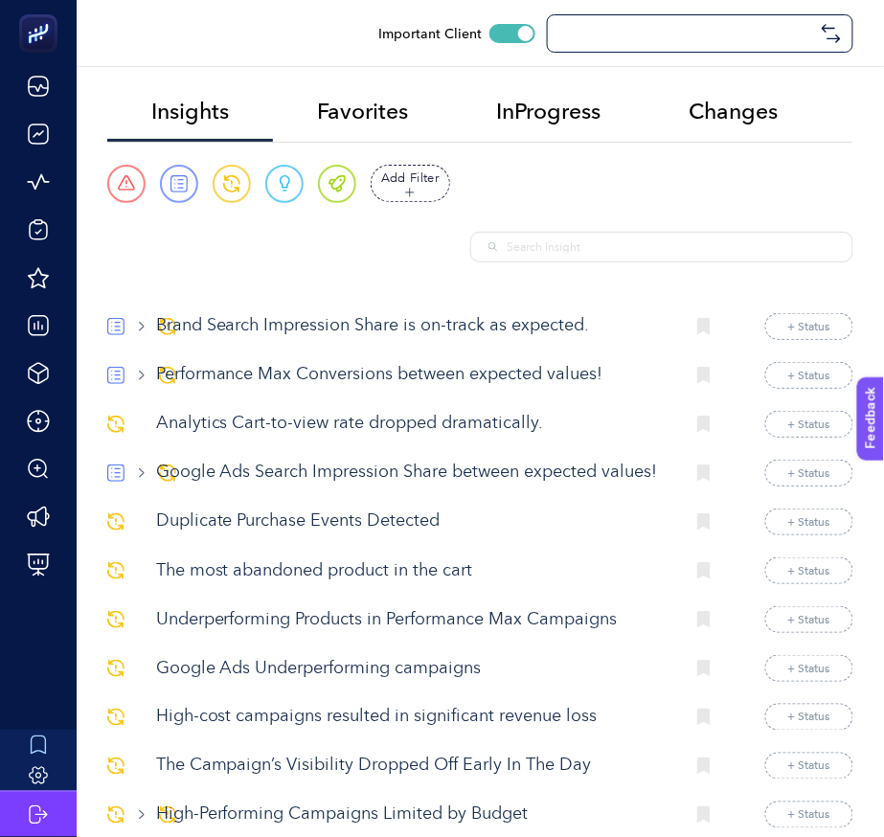
checkbox input "true"
click at [515, 241] on input "text" at bounding box center [672, 247] width 328 height 17
paste input "Campaign Details"
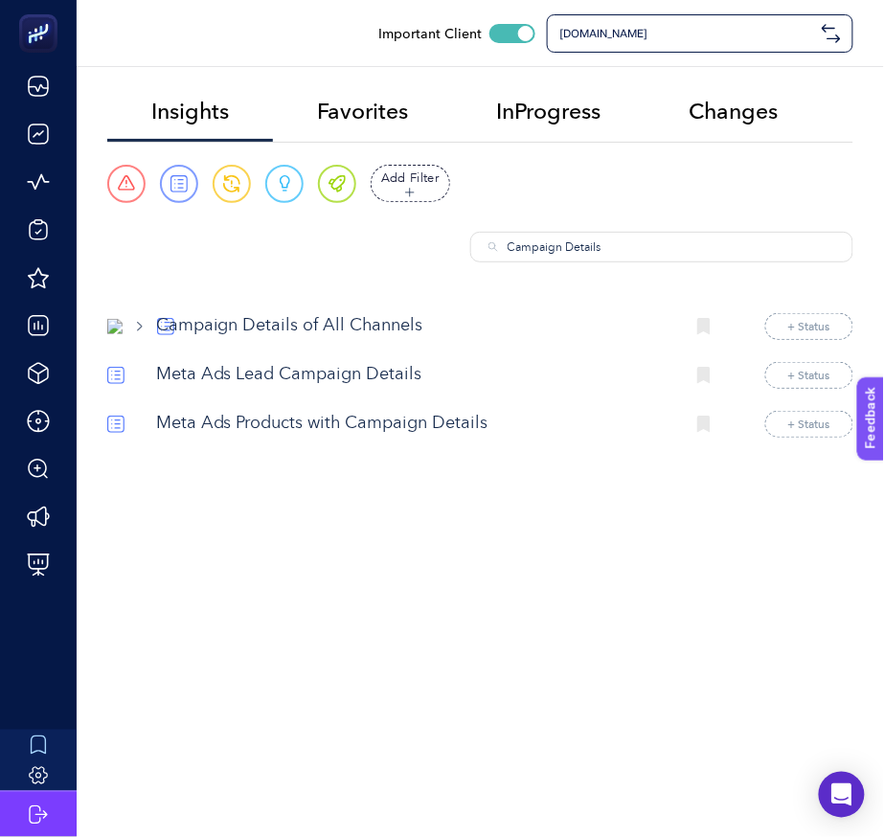
click at [631, 246] on input "Campaign Details" at bounding box center [672, 247] width 328 height 17
paste input "of All Channels"
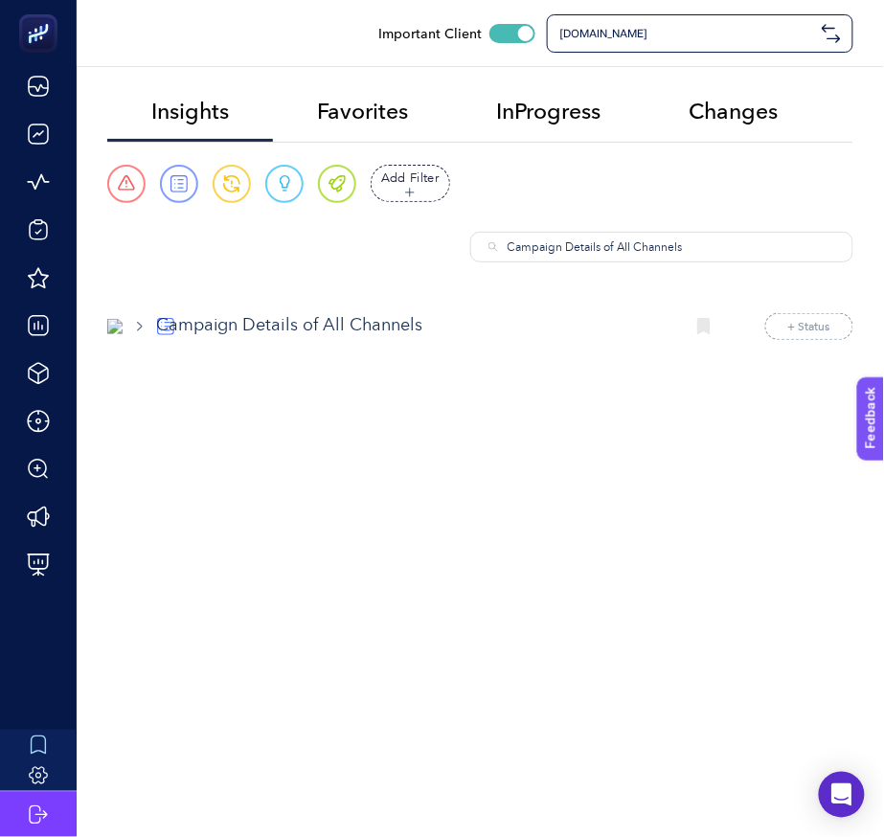
type input "Campaign Details of All Channels"
click at [345, 330] on p "Campaign Details of All Channels" at bounding box center [412, 326] width 513 height 26
